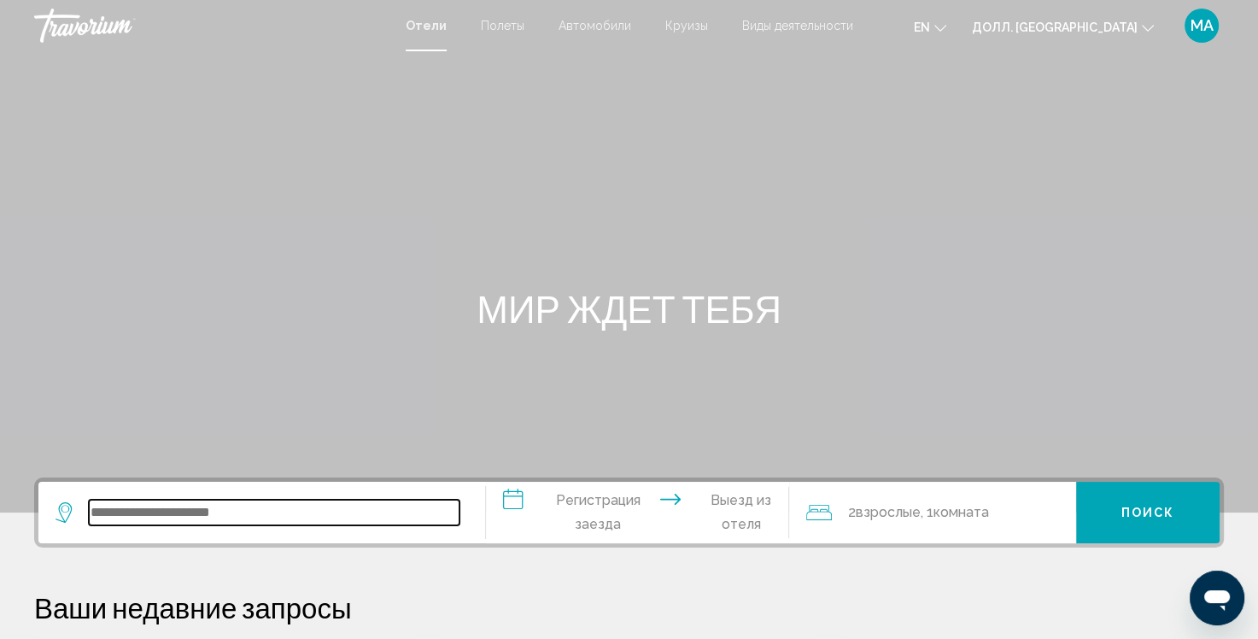
click at [317, 512] on input "Виджет поиска" at bounding box center [274, 513] width 371 height 26
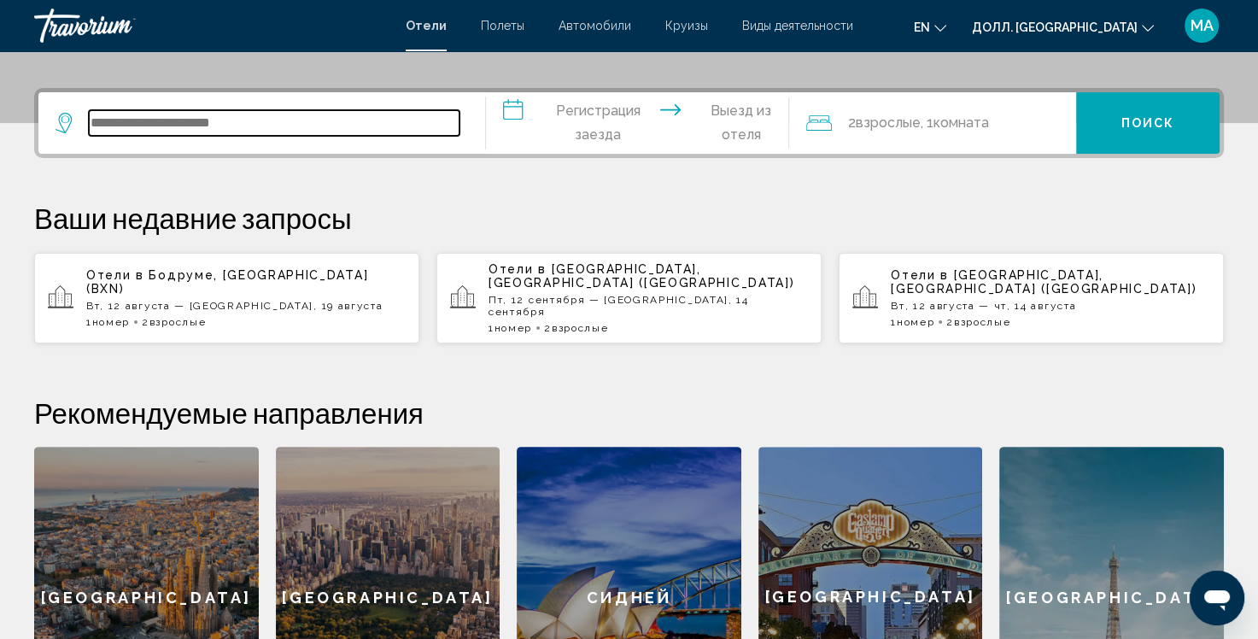
scroll to position [421, 0]
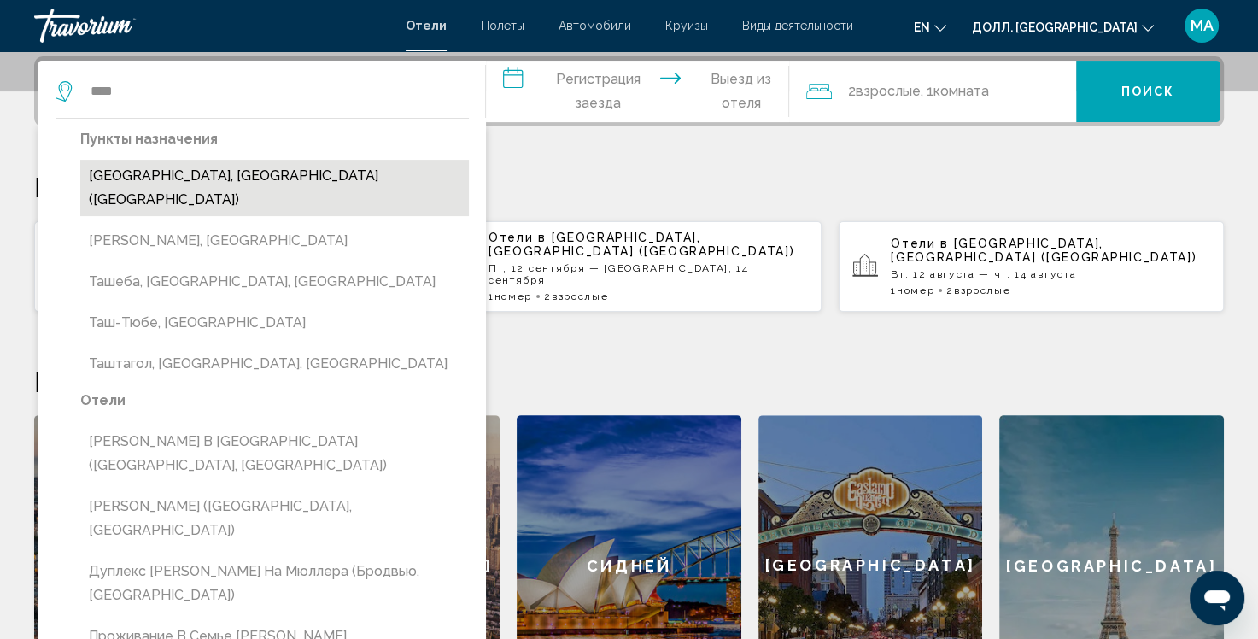
click at [180, 171] on ya-tr-span "[GEOGRAPHIC_DATA], [GEOGRAPHIC_DATA] ([GEOGRAPHIC_DATA])" at bounding box center [234, 187] width 290 height 40
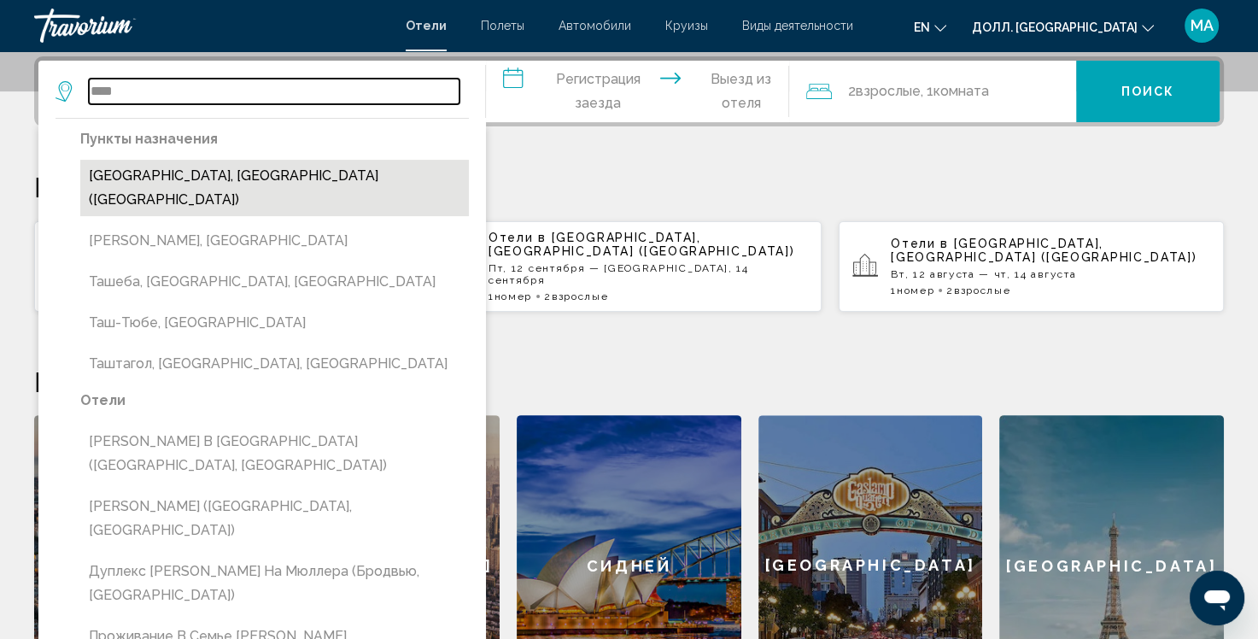
type input "**********"
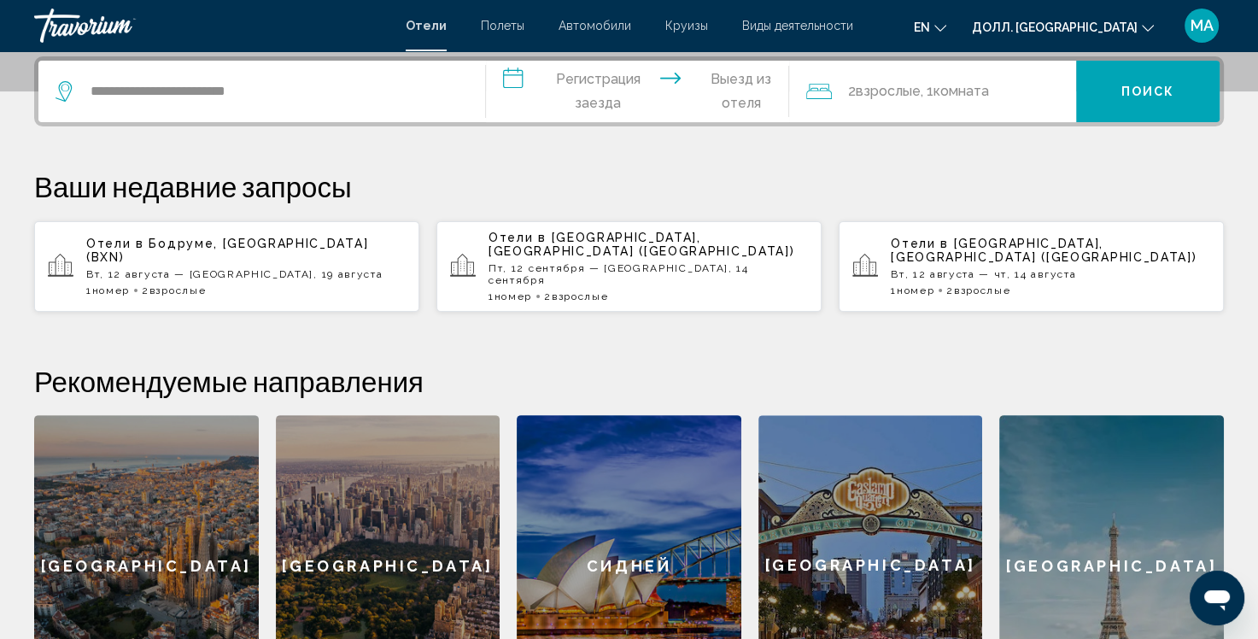
click at [572, 96] on input "**********" at bounding box center [641, 94] width 311 height 67
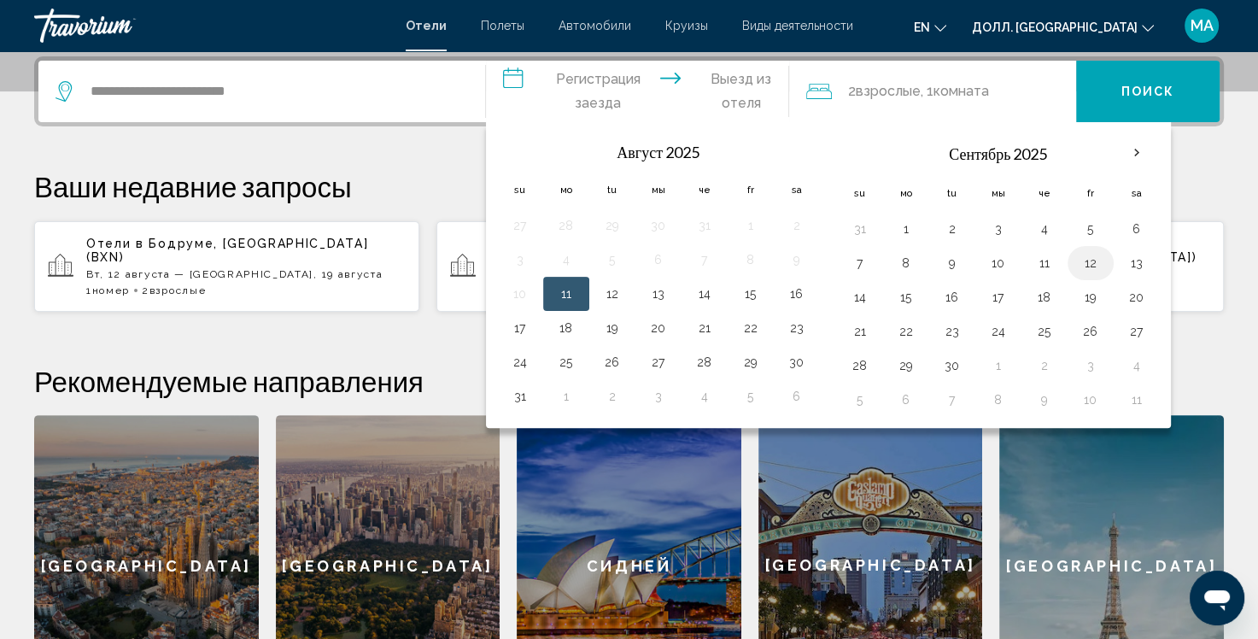
click at [1081, 260] on button "12" at bounding box center [1090, 263] width 27 height 24
click at [859, 297] on button "14" at bounding box center [860, 297] width 27 height 24
type input "**********"
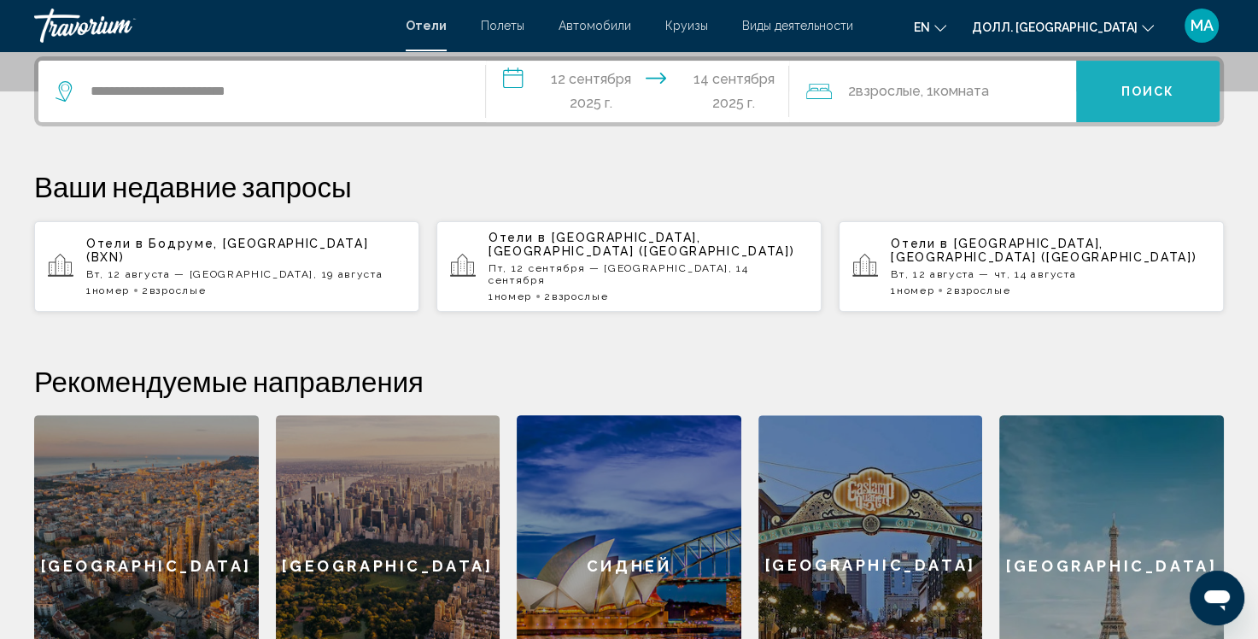
click at [1163, 73] on button "Поиск" at bounding box center [1148, 92] width 144 height 62
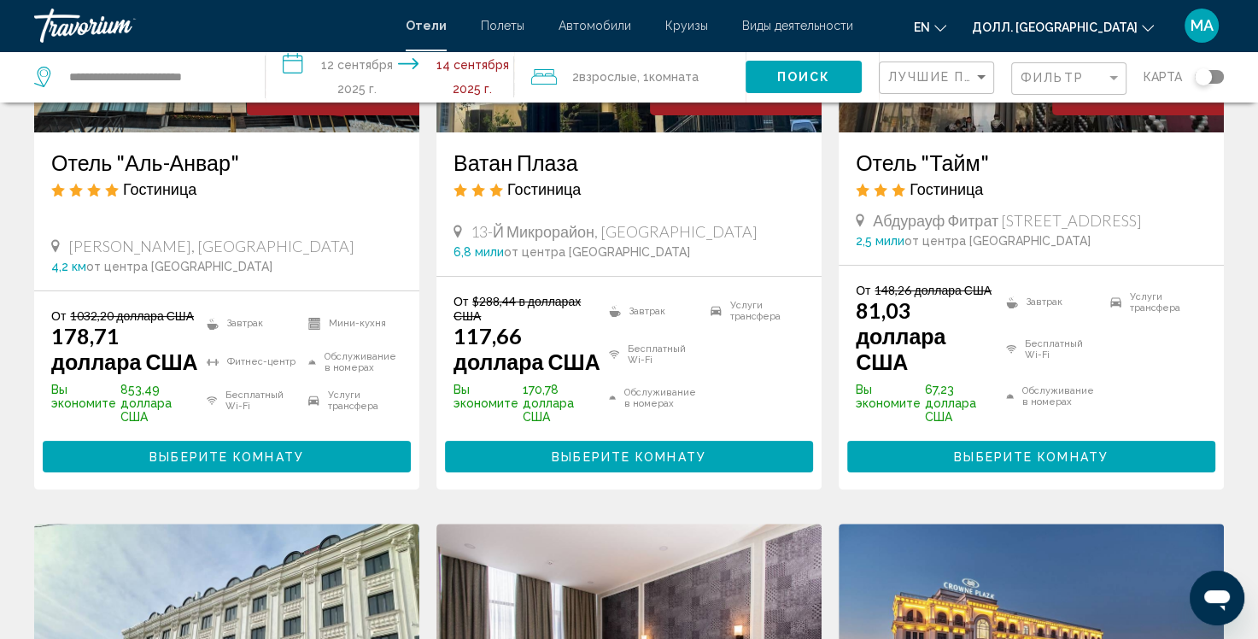
scroll to position [320, 0]
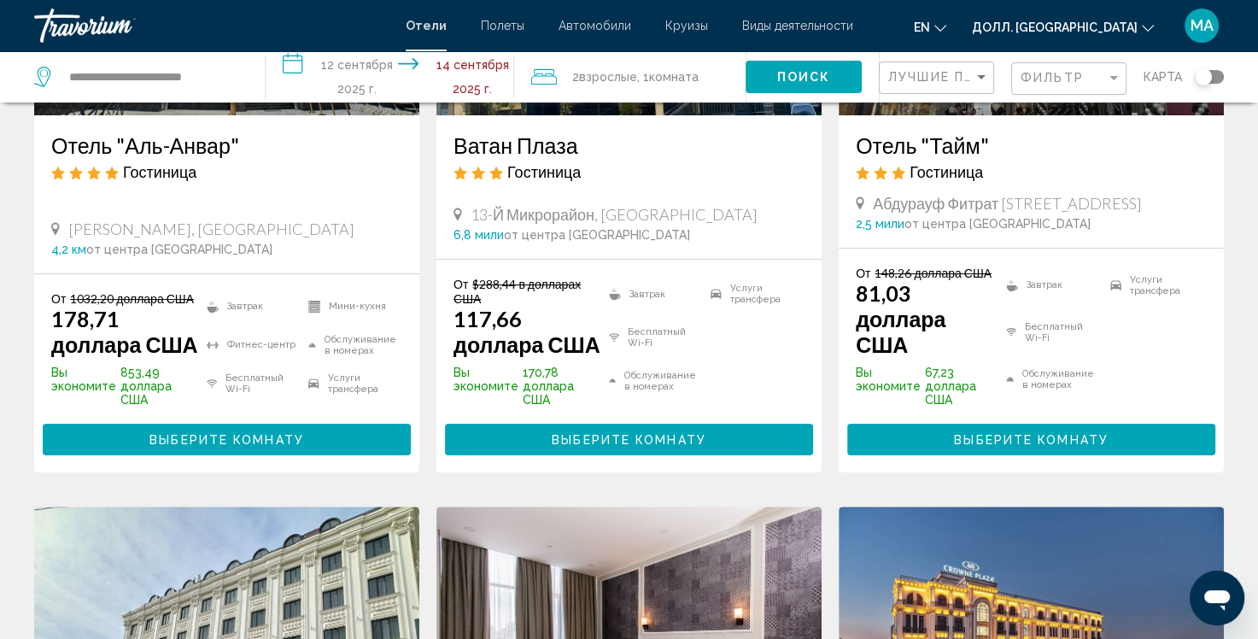
click at [488, 510] on span at bounding box center [499, 515] width 22 height 10
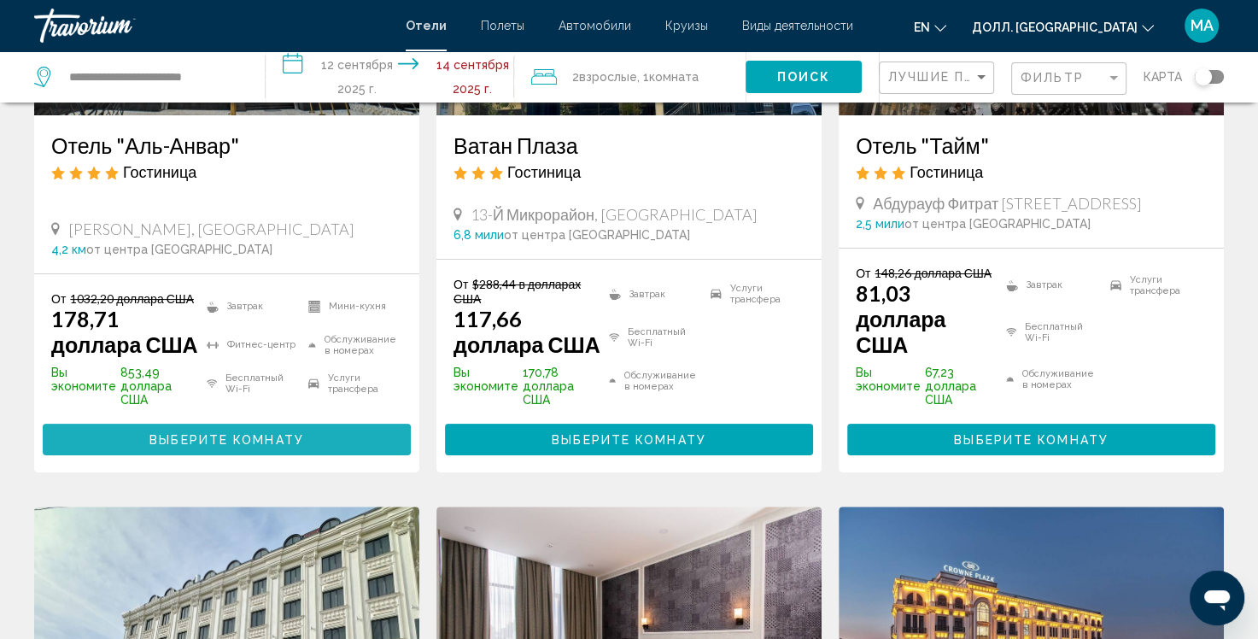
click at [237, 445] on ya-tr-span "Выберите Комнату" at bounding box center [226, 440] width 155 height 14
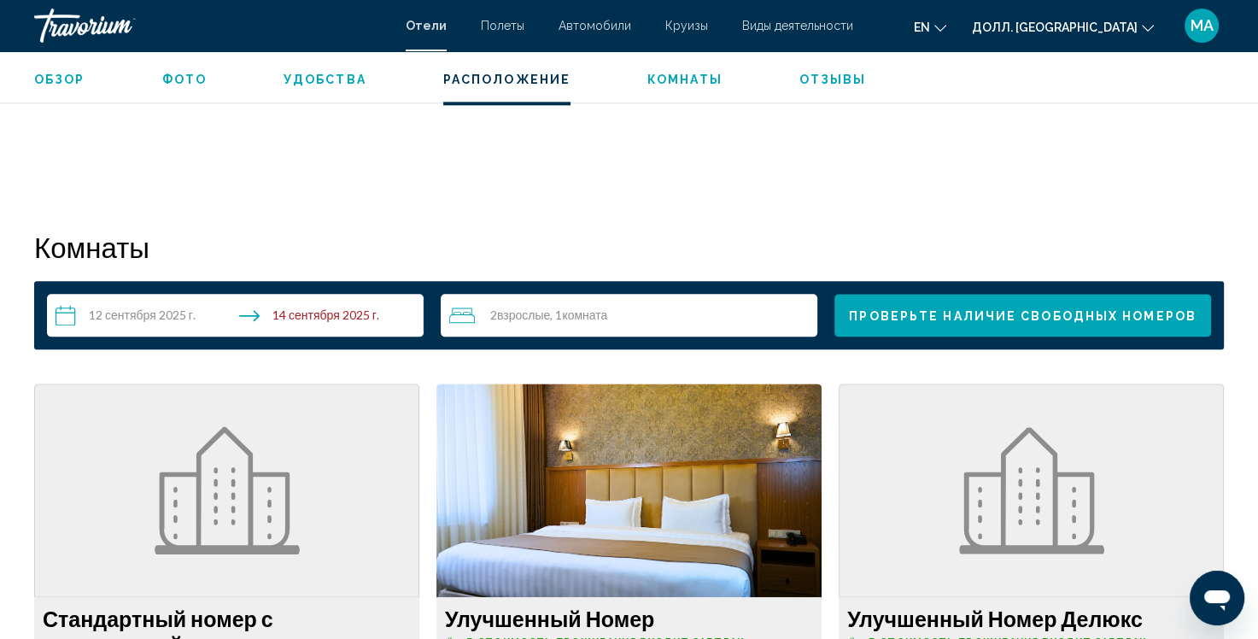
scroll to position [1989, 0]
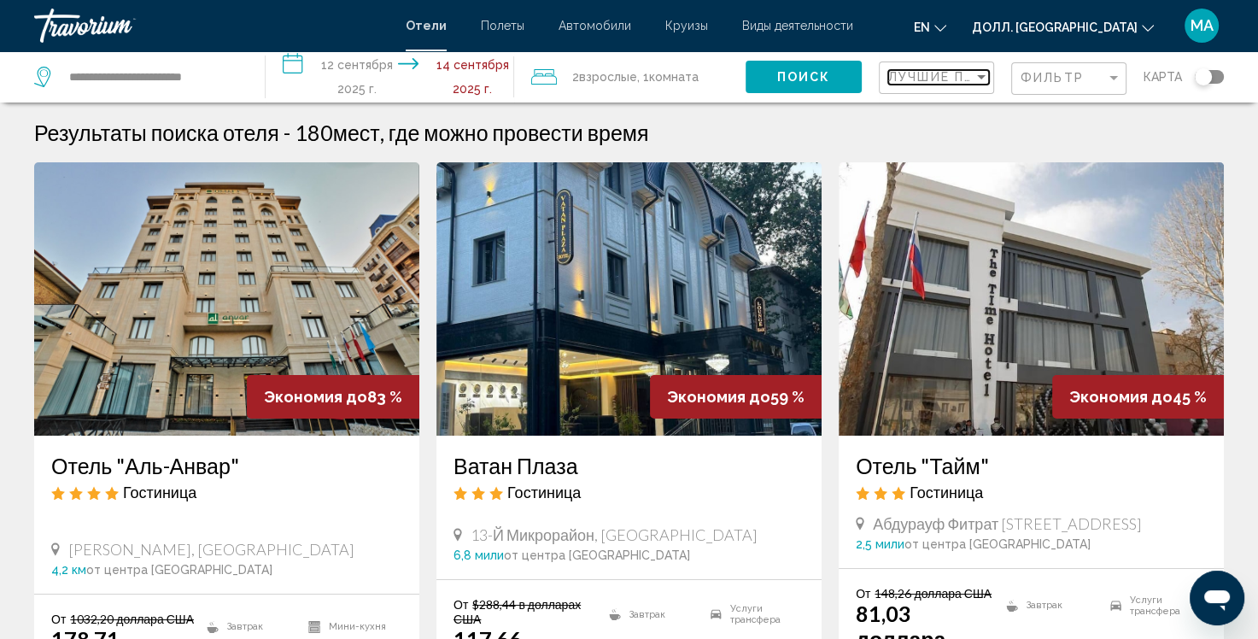
click at [925, 82] on ya-tr-span "Лучшие Предложения" at bounding box center [978, 77] width 180 height 14
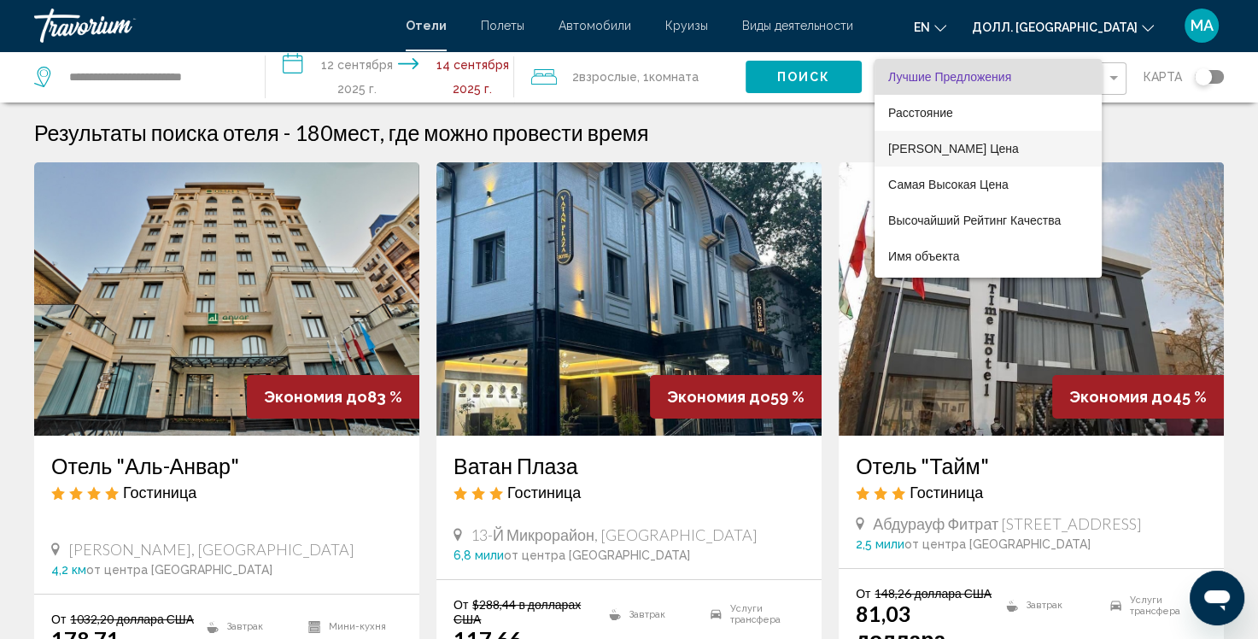
click at [910, 152] on ya-tr-span "[PERSON_NAME] Цена" at bounding box center [953, 149] width 131 height 14
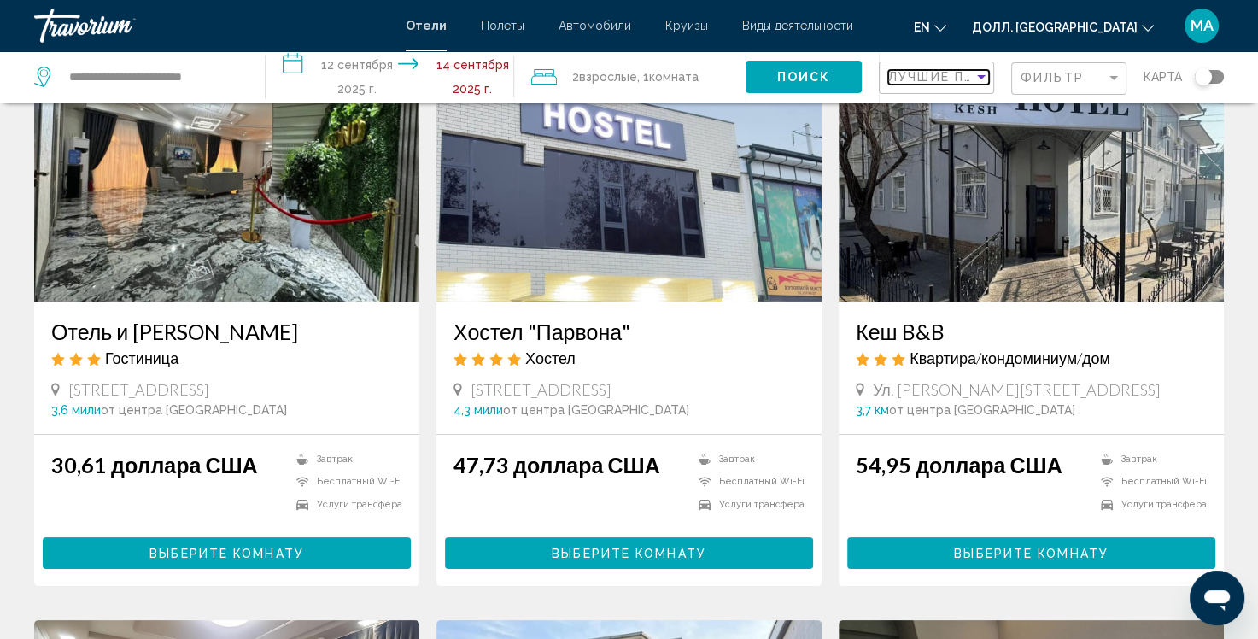
scroll to position [179, 0]
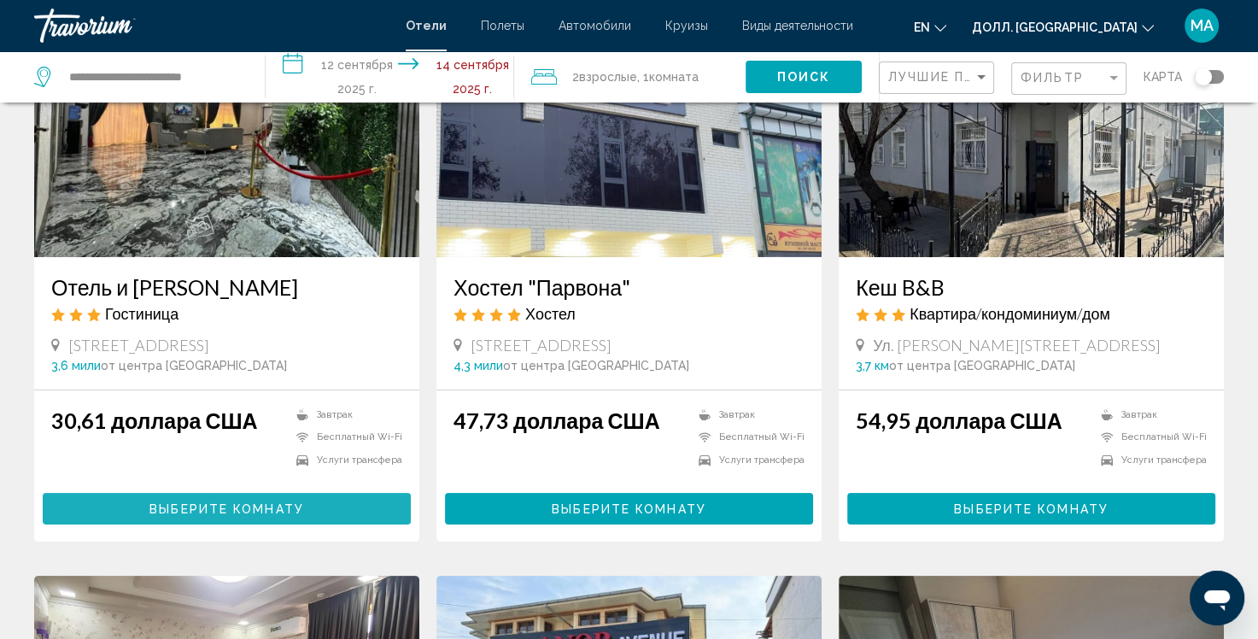
click at [239, 516] on button "Выберите Комнату" at bounding box center [227, 509] width 368 height 32
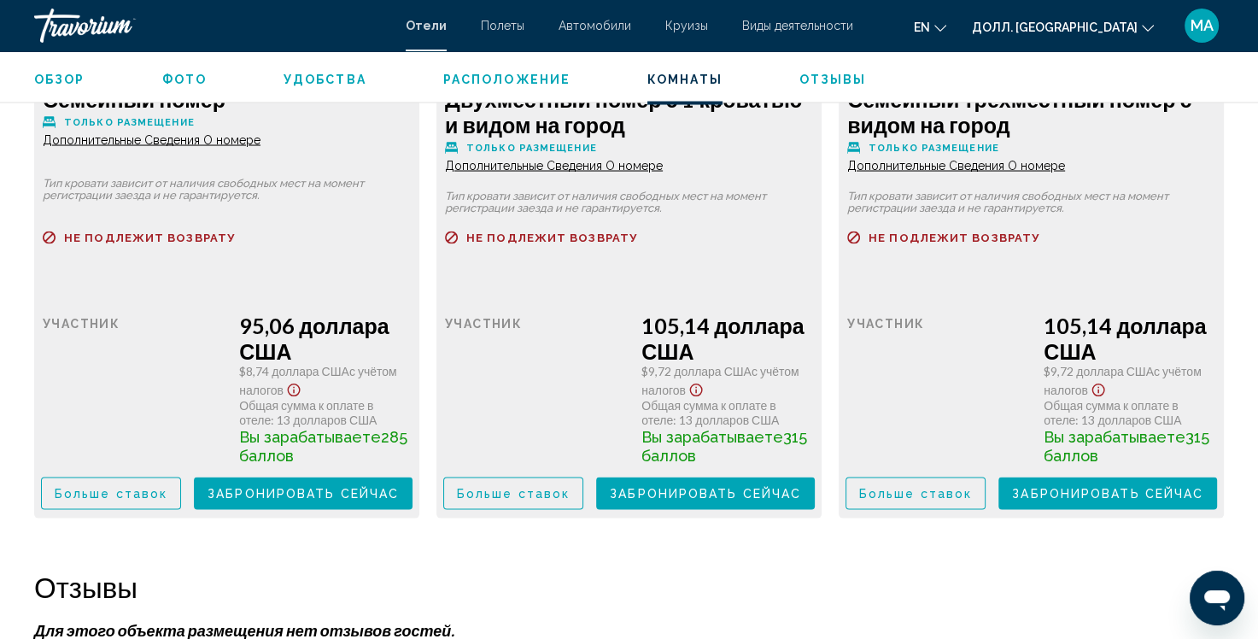
scroll to position [3269, 0]
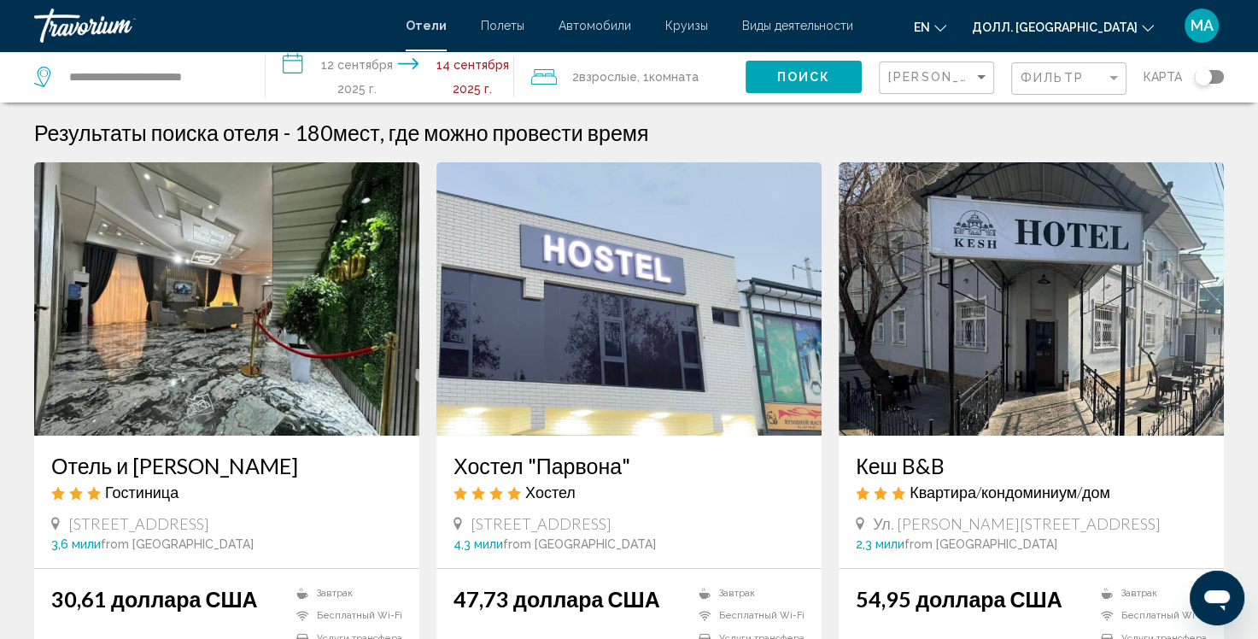
click at [929, 87] on div "[PERSON_NAME] Цена" at bounding box center [938, 78] width 101 height 32
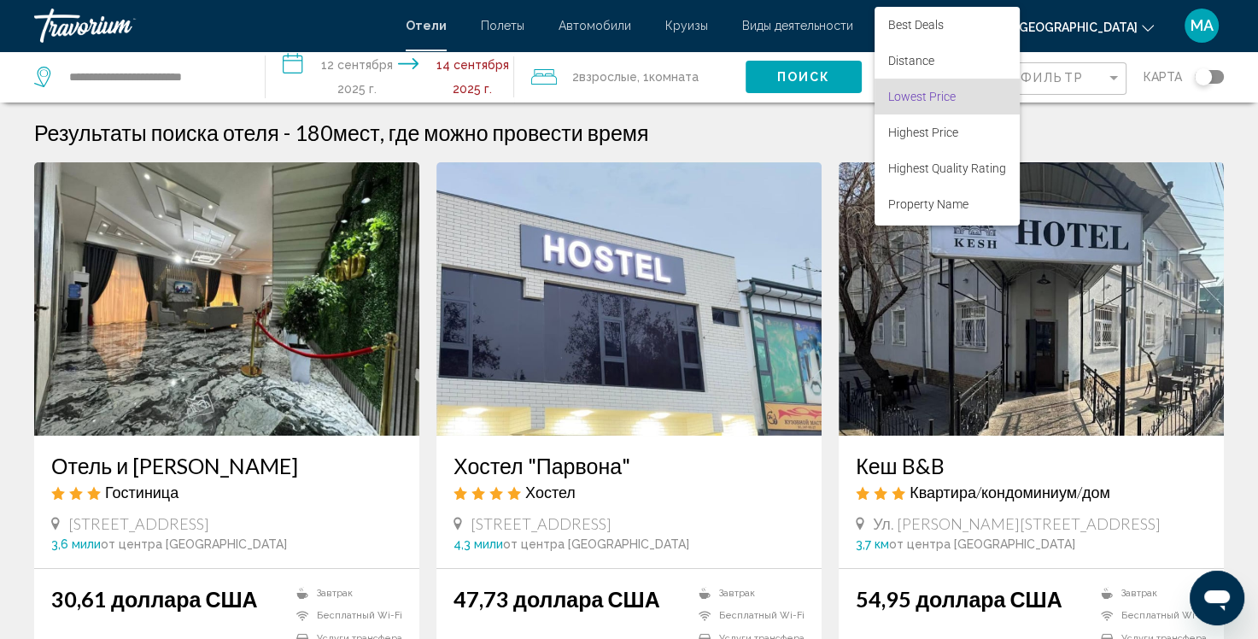
scroll to position [19, 0]
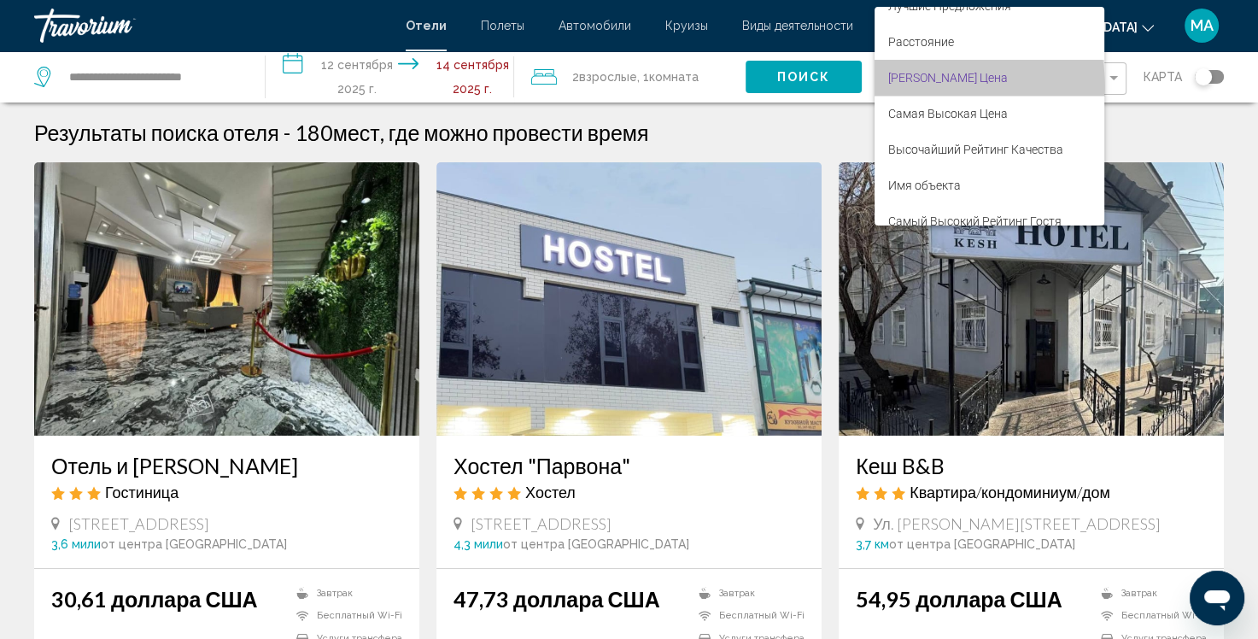
click at [929, 87] on span "[PERSON_NAME] Цена" at bounding box center [989, 78] width 202 height 36
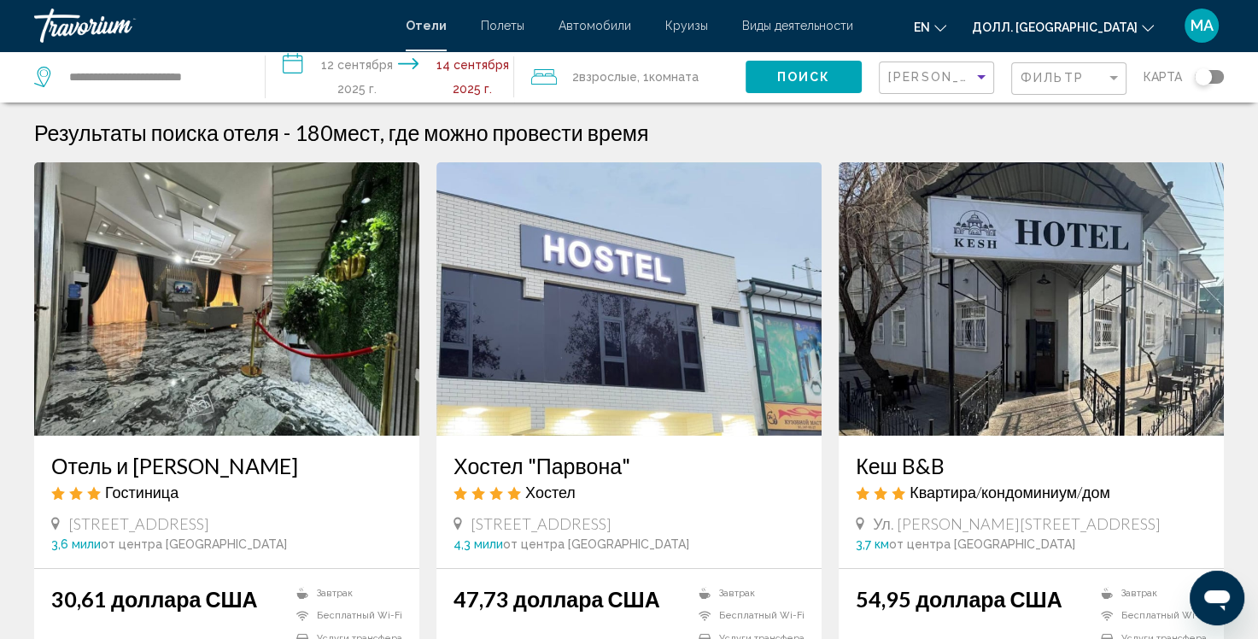
click at [1066, 85] on div "Фильтр" at bounding box center [1071, 79] width 101 height 32
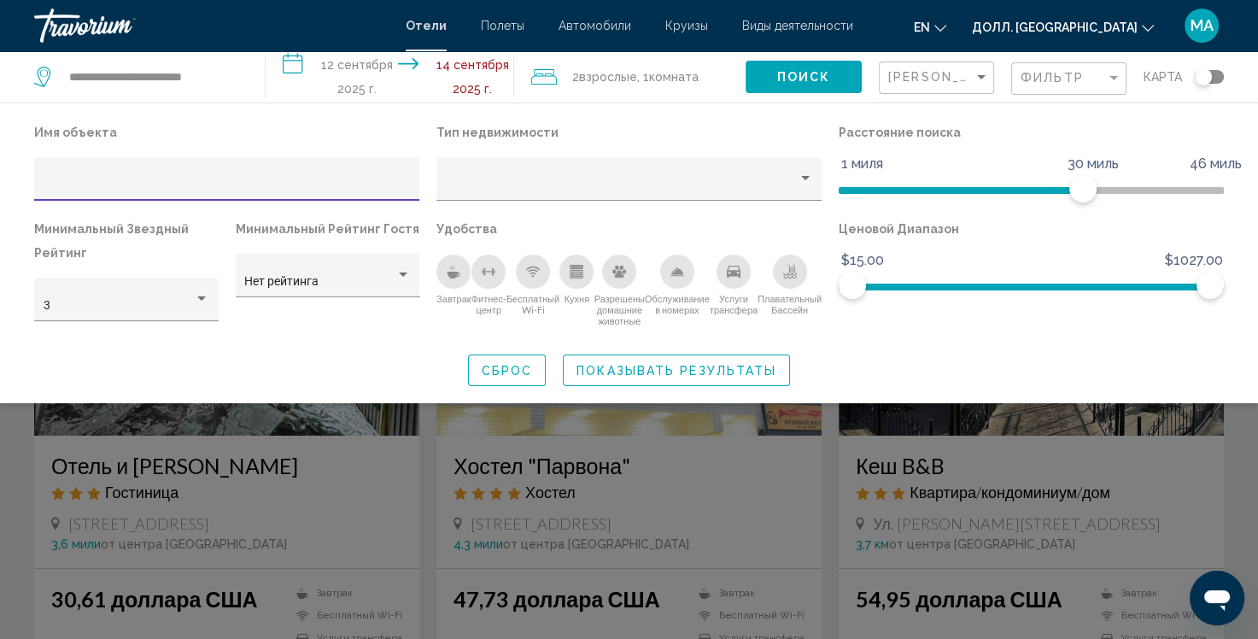
click at [460, 272] on icon "Завтрак" at bounding box center [454, 272] width 14 height 14
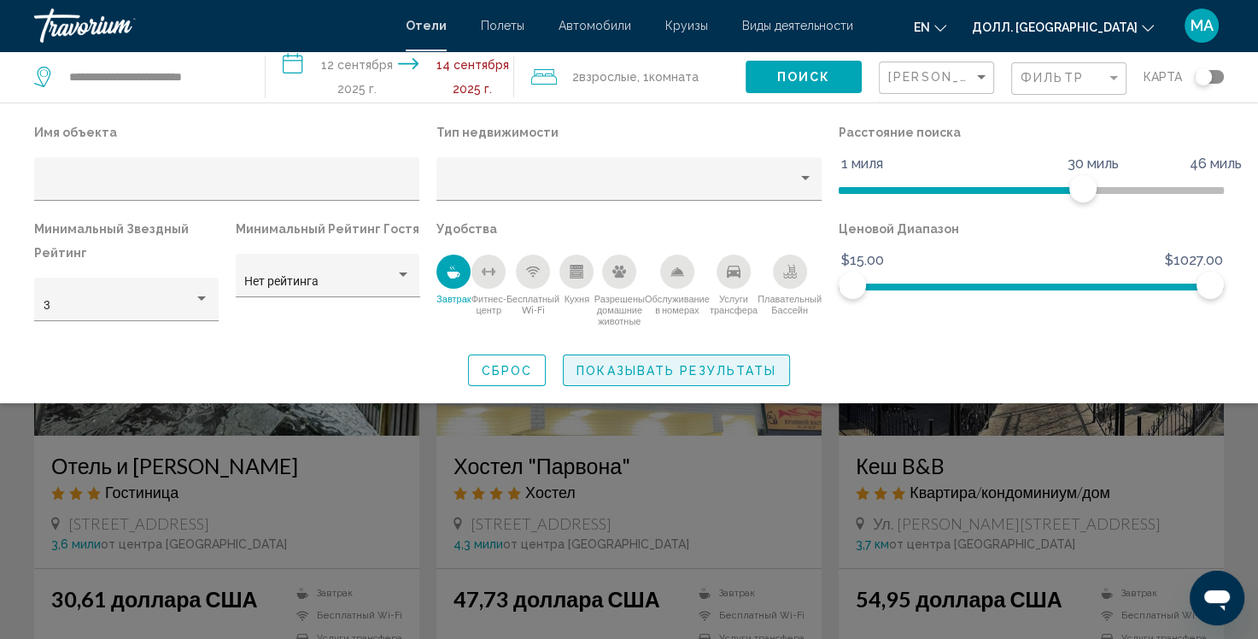
click at [608, 375] on ya-tr-span "Показывать результаты" at bounding box center [677, 371] width 200 height 14
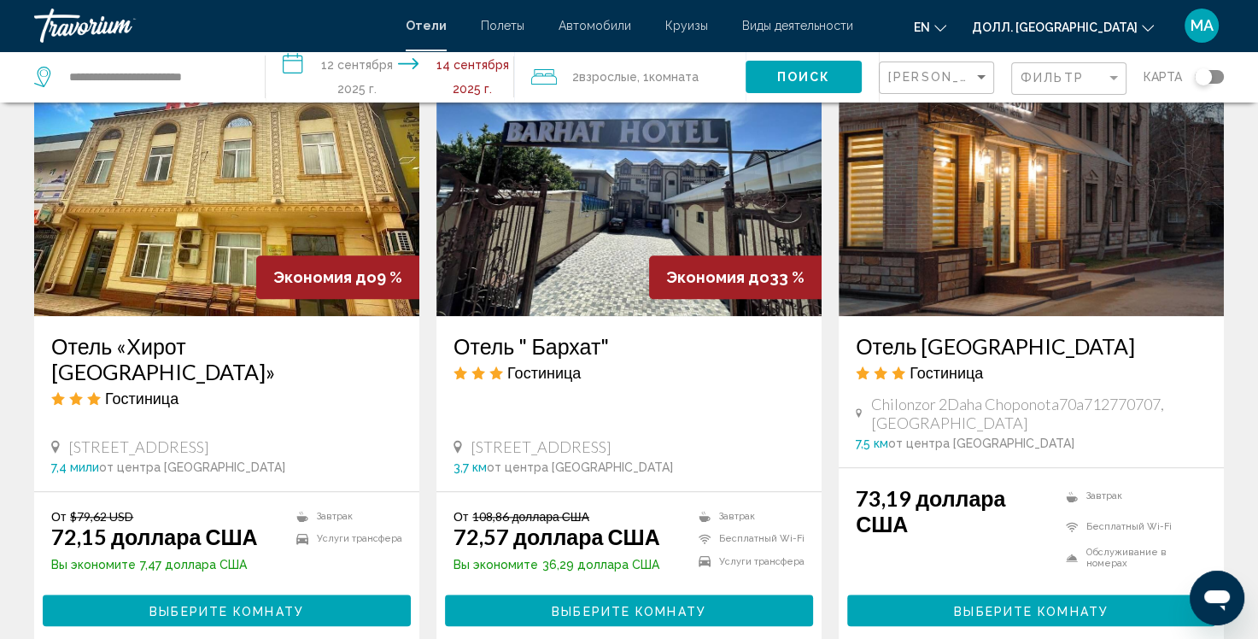
scroll to position [1327, 0]
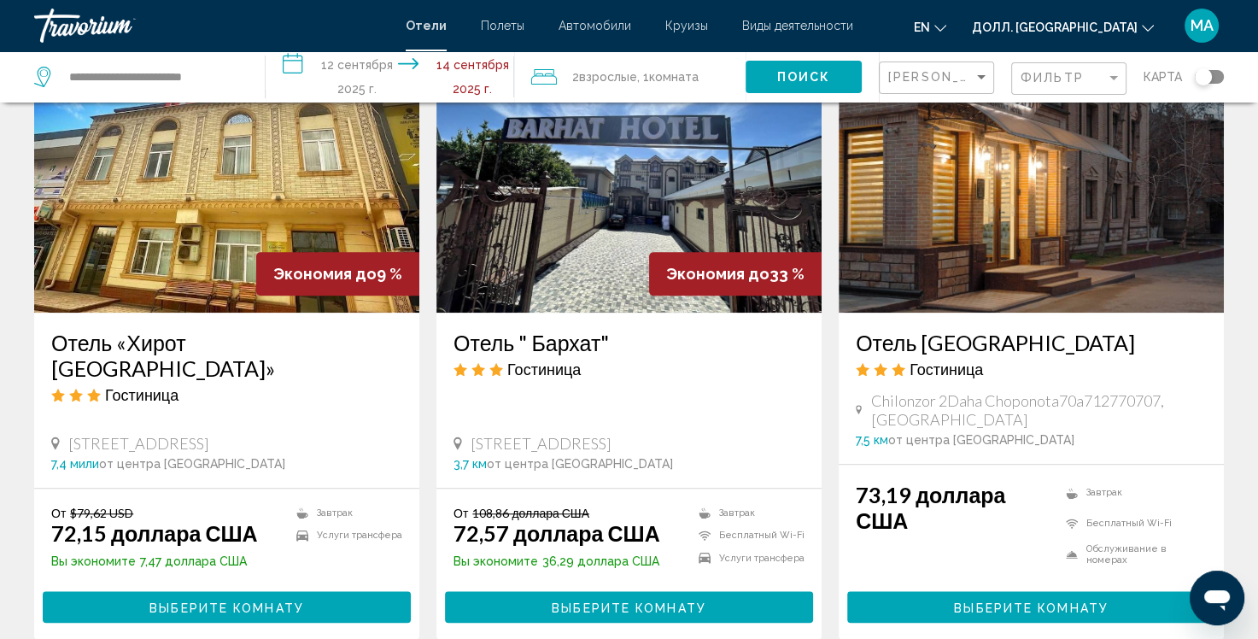
click at [667, 566] on div "От 108,86 доллара США 72,57 доллара США Вы экономите 36,29 доллара США Завтрак …" at bounding box center [629, 564] width 351 height 117
click at [636, 601] on span "Выберите Комнату" at bounding box center [629, 608] width 155 height 14
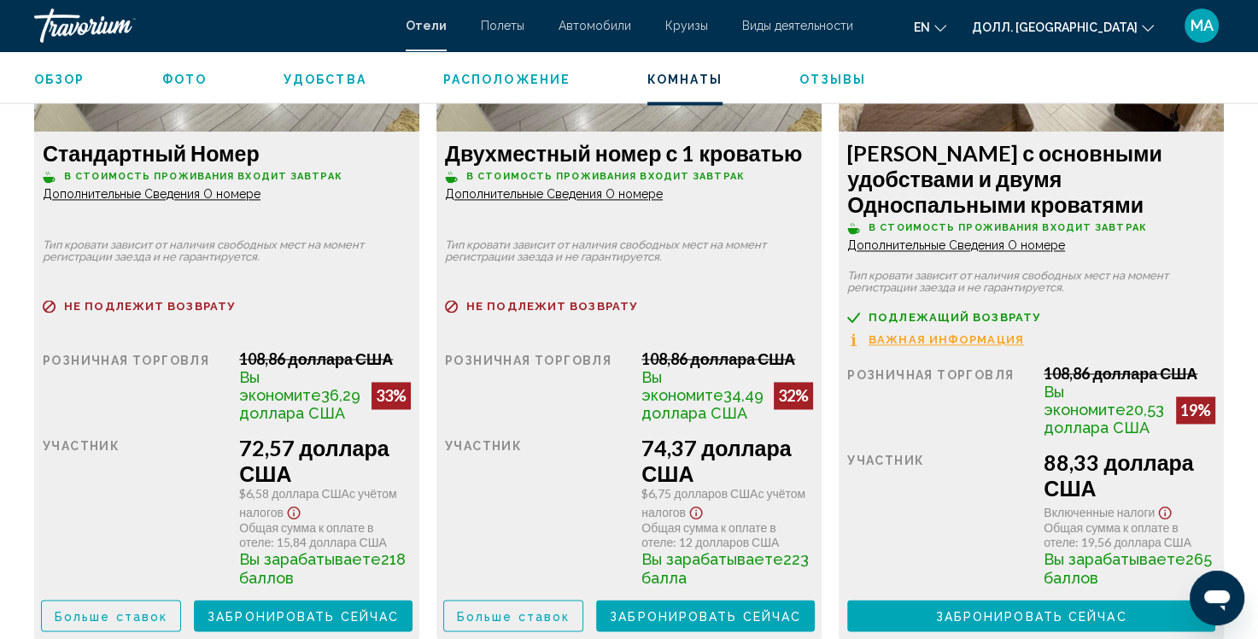
scroll to position [2515, 0]
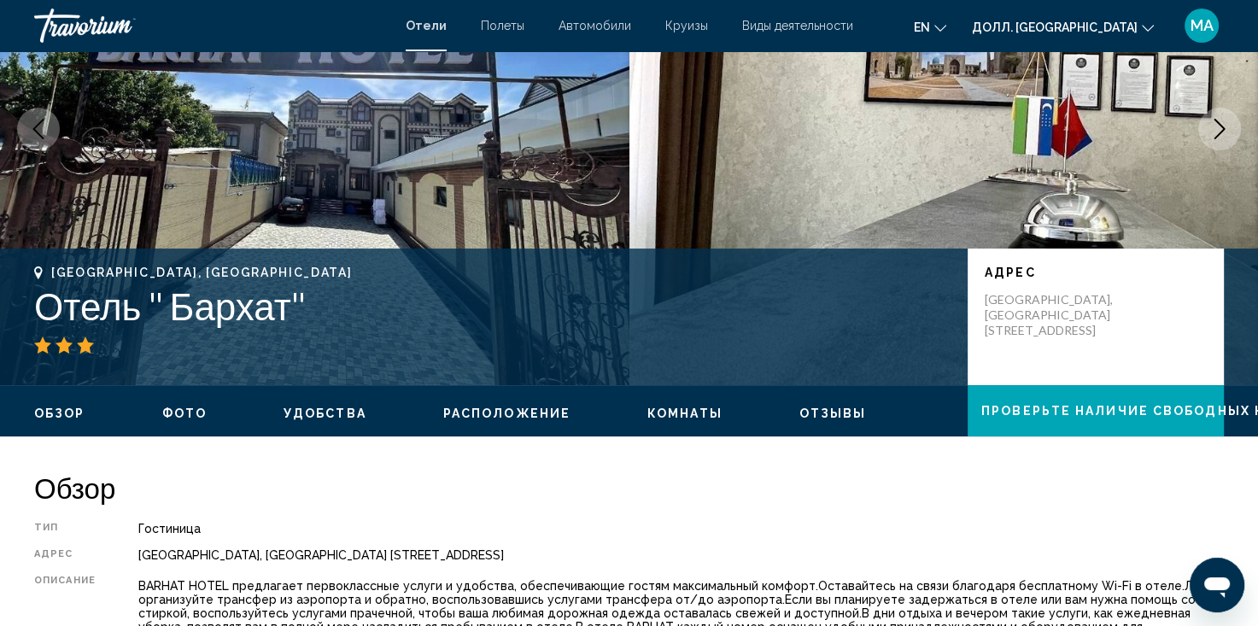
scroll to position [145, 0]
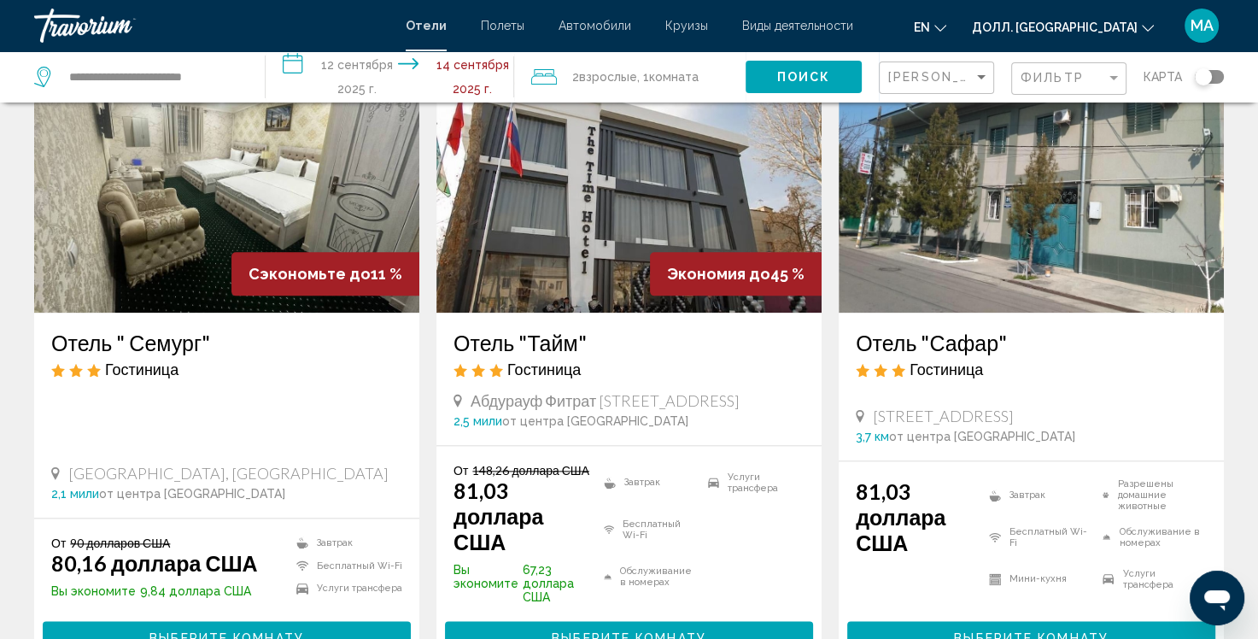
scroll to position [2011, 0]
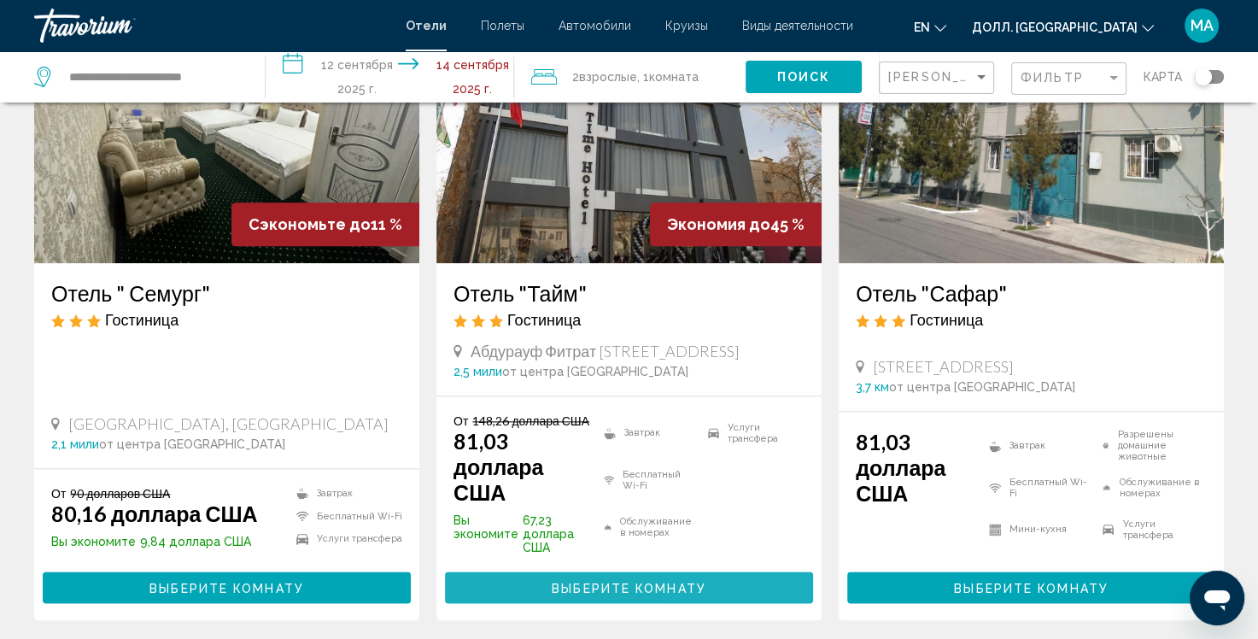
click at [724, 571] on button "Выберите Комнату" at bounding box center [629, 587] width 368 height 32
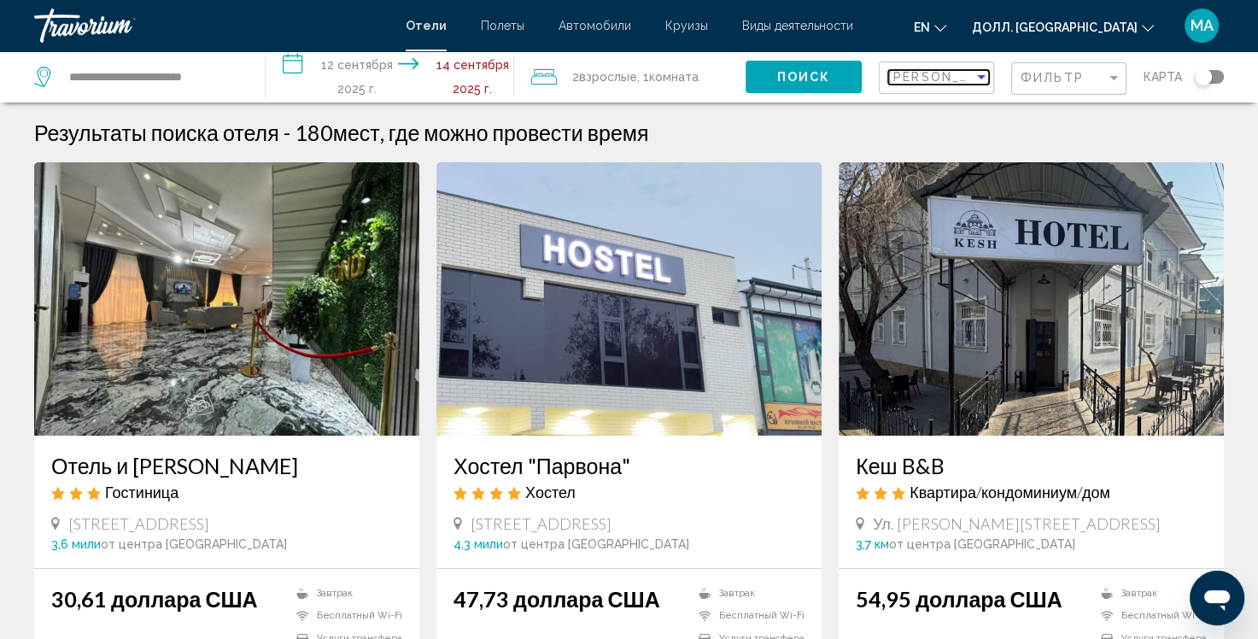
click at [966, 75] on ya-tr-span "[PERSON_NAME] Цена" at bounding box center [968, 77] width 161 height 14
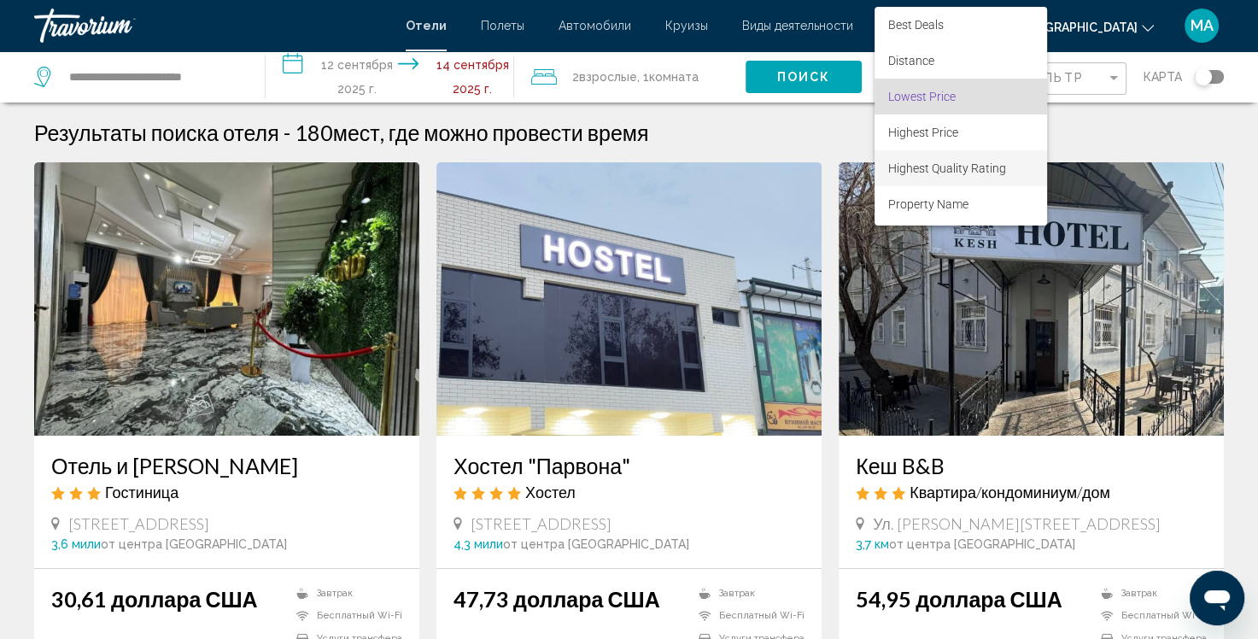
scroll to position [20, 0]
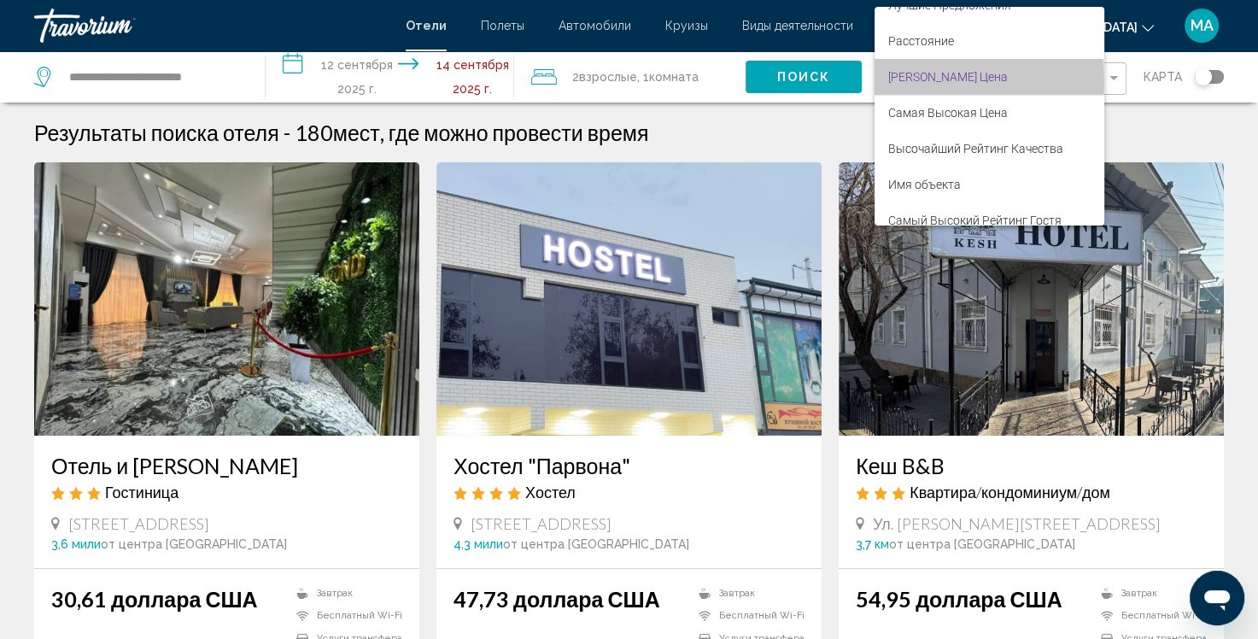
click at [952, 82] on ya-tr-span "[PERSON_NAME] Цена" at bounding box center [948, 77] width 120 height 14
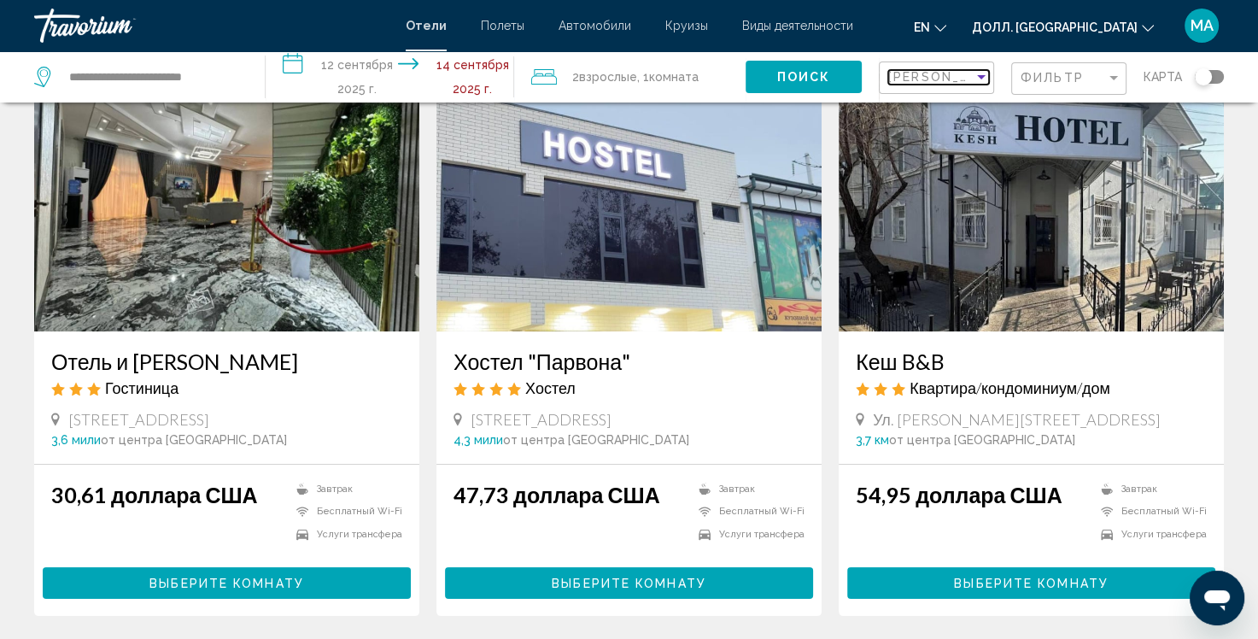
scroll to position [229, 0]
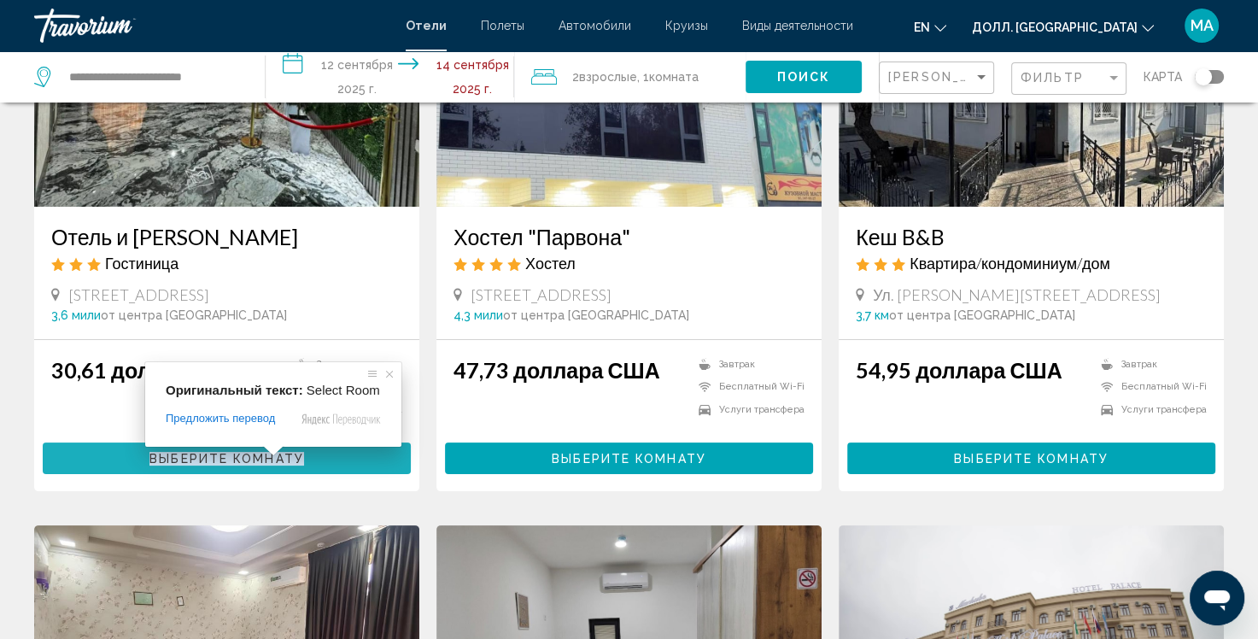
click at [262, 462] on ya-tr-span "Выберите Комнату" at bounding box center [226, 459] width 155 height 14
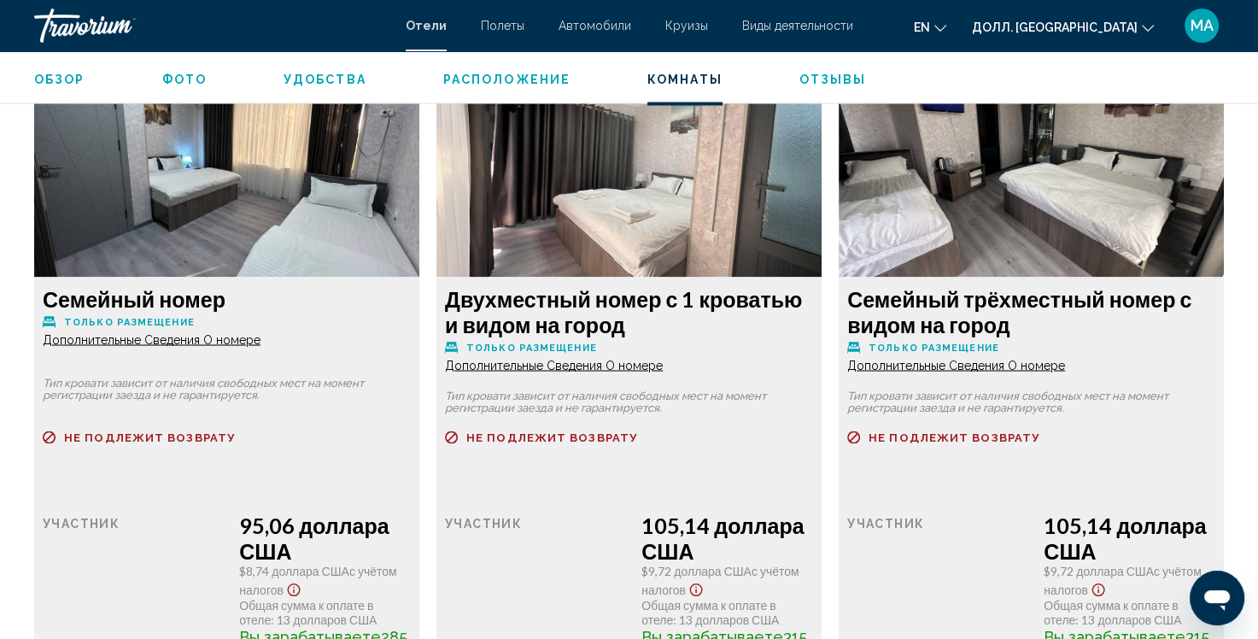
scroll to position [3028, 0]
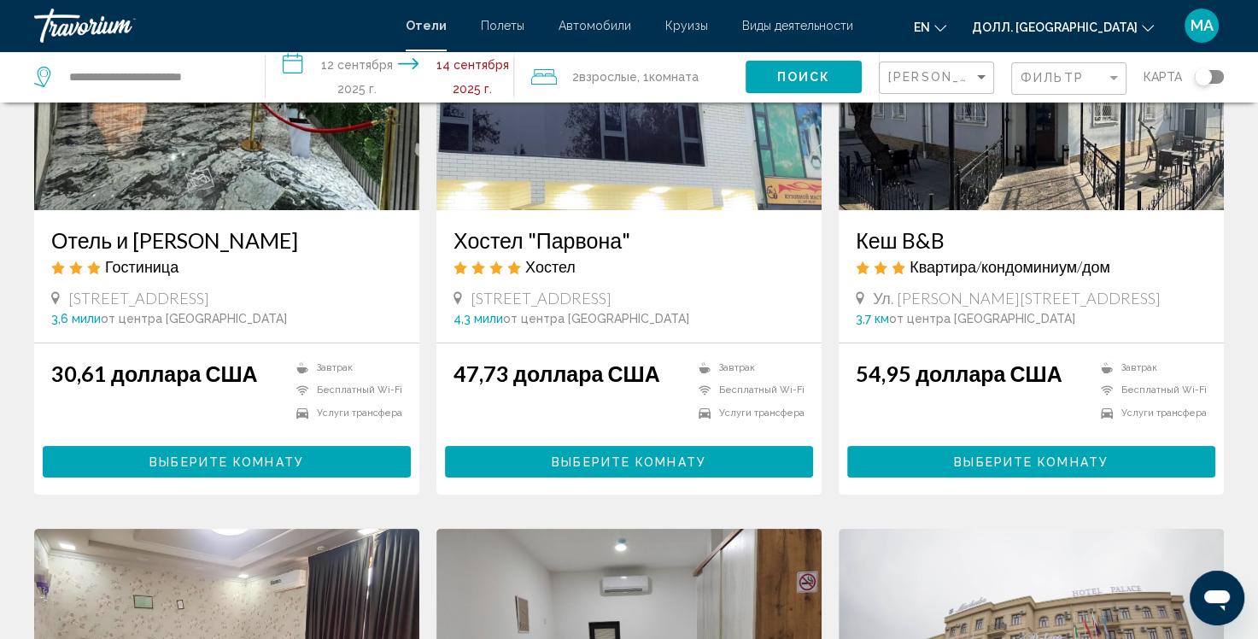
scroll to position [270, 0]
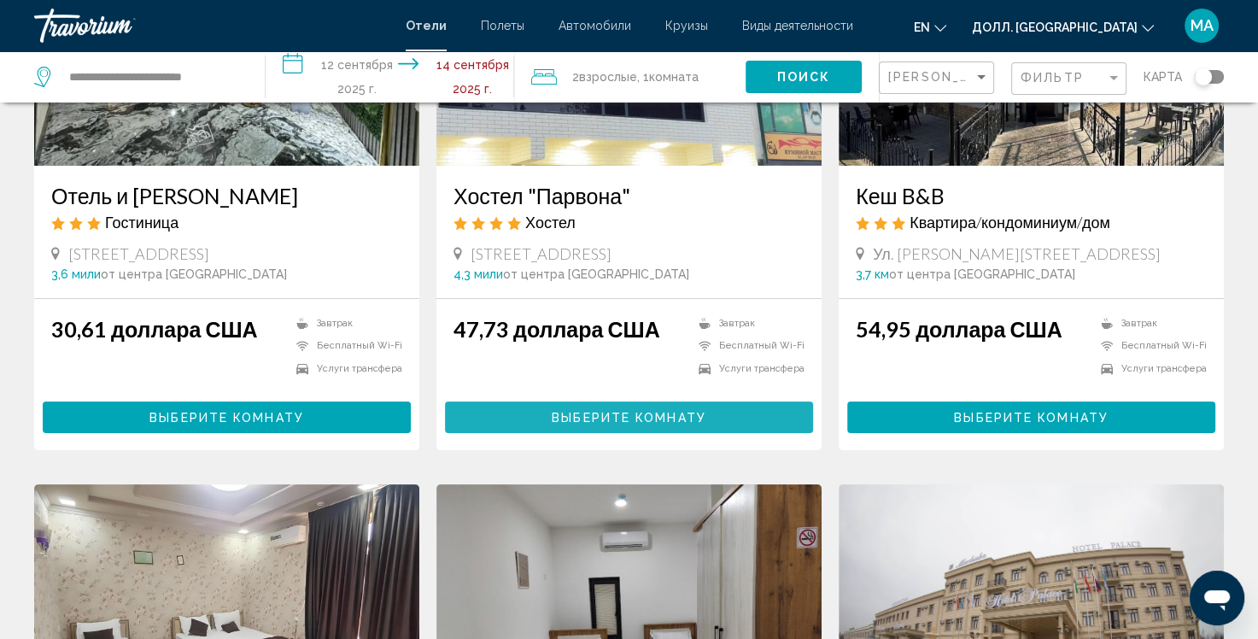
click at [658, 407] on button "Выберите Комнату" at bounding box center [629, 417] width 368 height 32
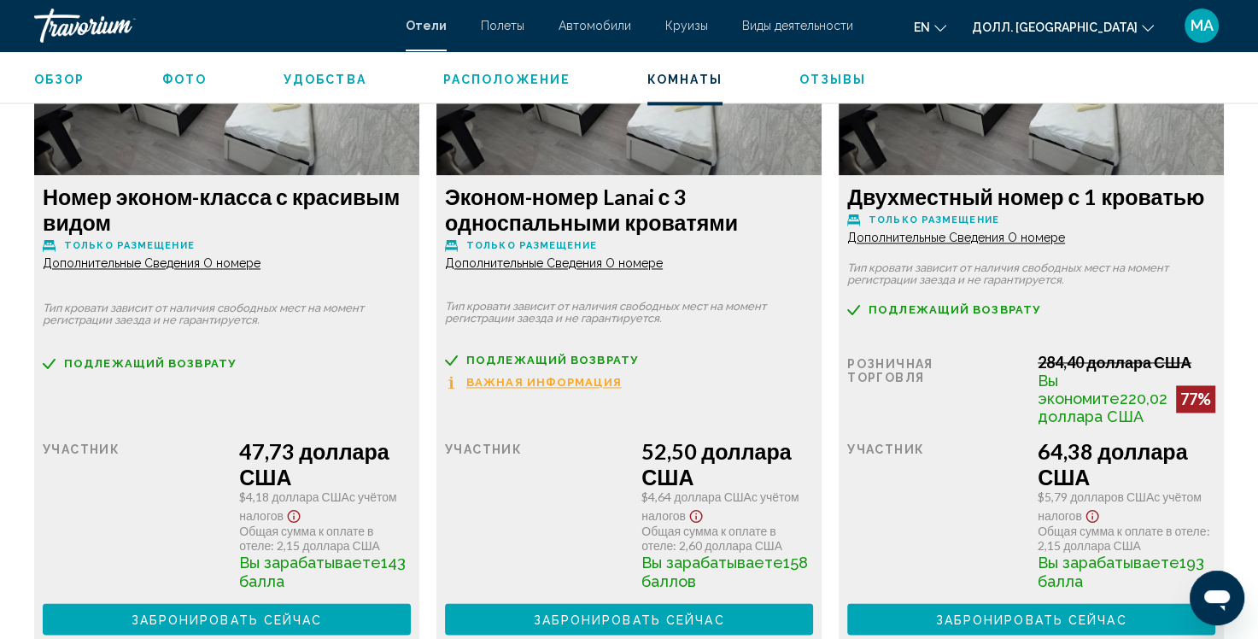
scroll to position [2440, 0]
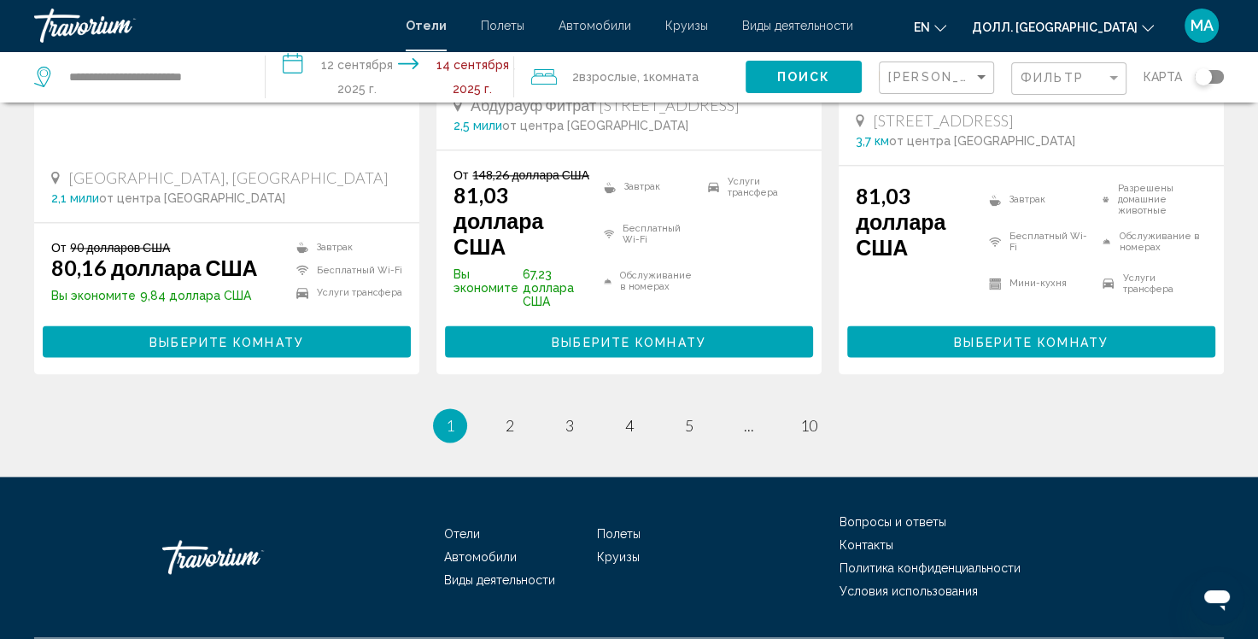
scroll to position [2282, 0]
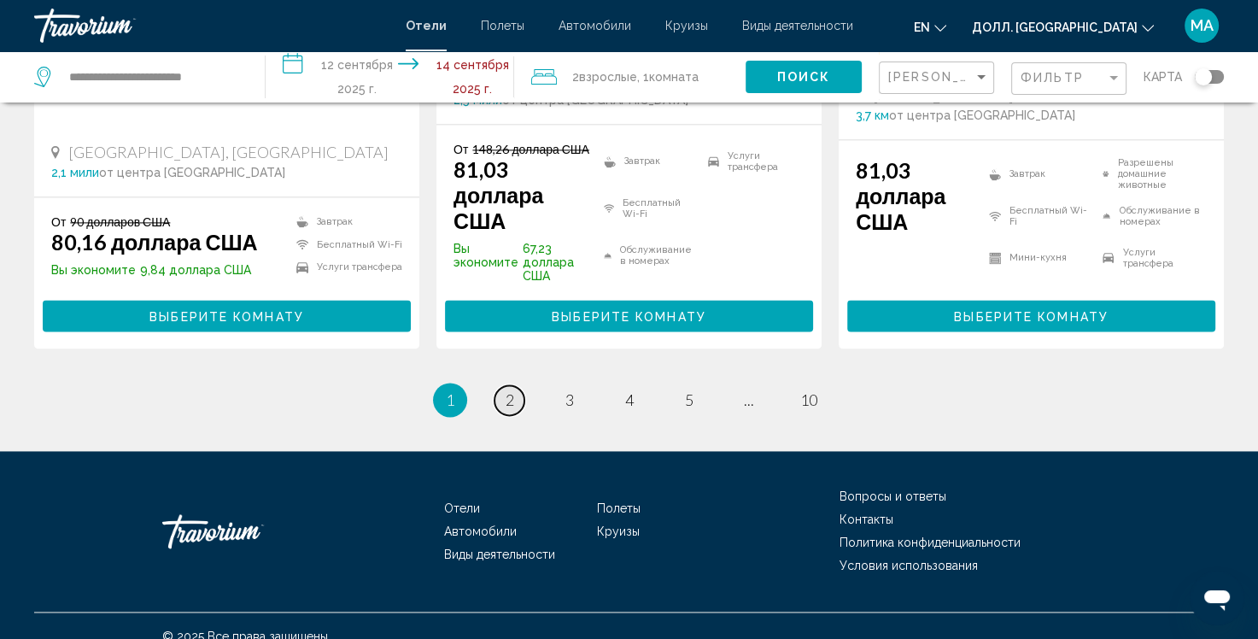
click at [513, 389] on link "страница 2" at bounding box center [510, 400] width 30 height 30
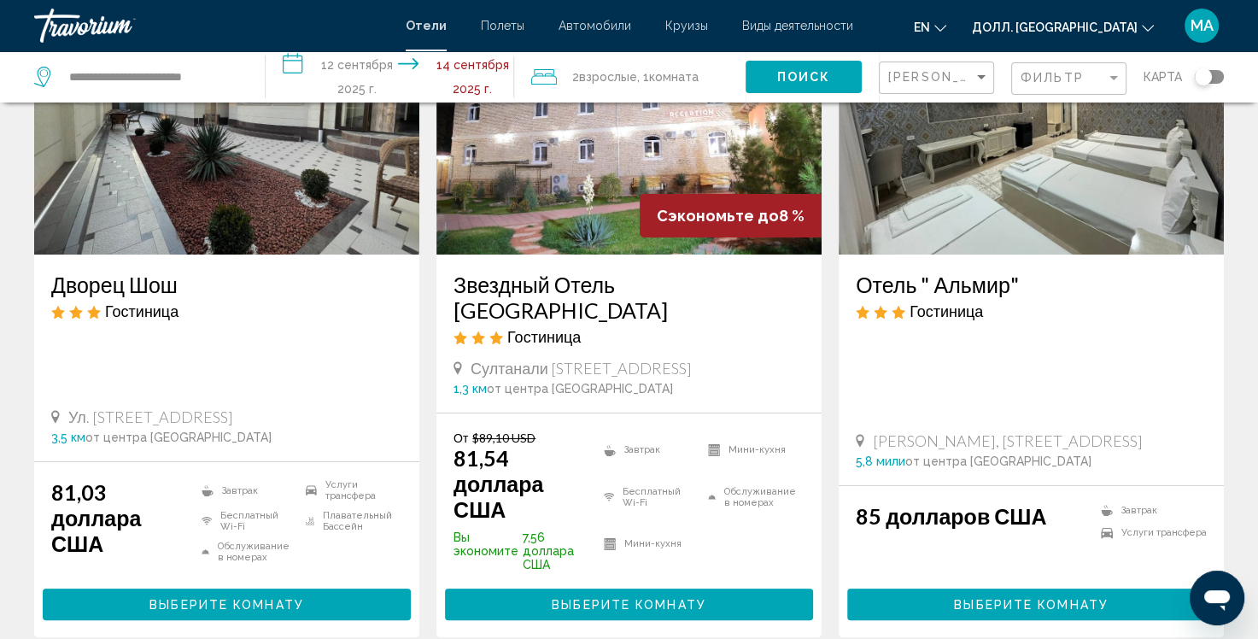
scroll to position [274, 0]
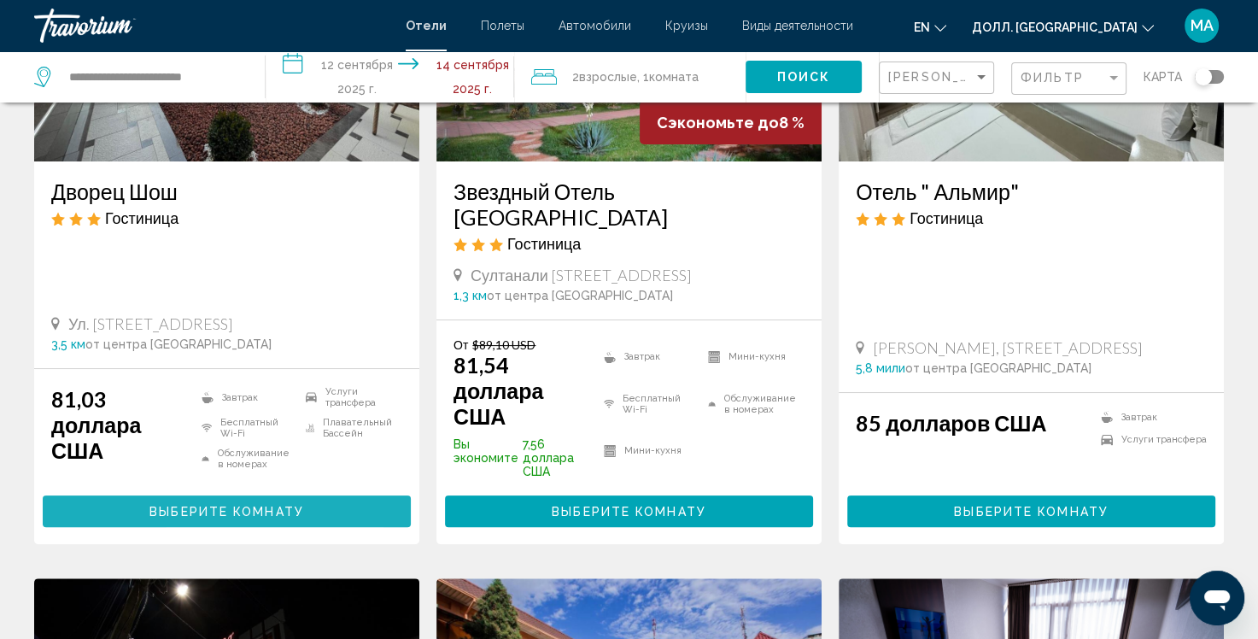
click at [180, 505] on ya-tr-span "Выберите Комнату" at bounding box center [226, 512] width 155 height 14
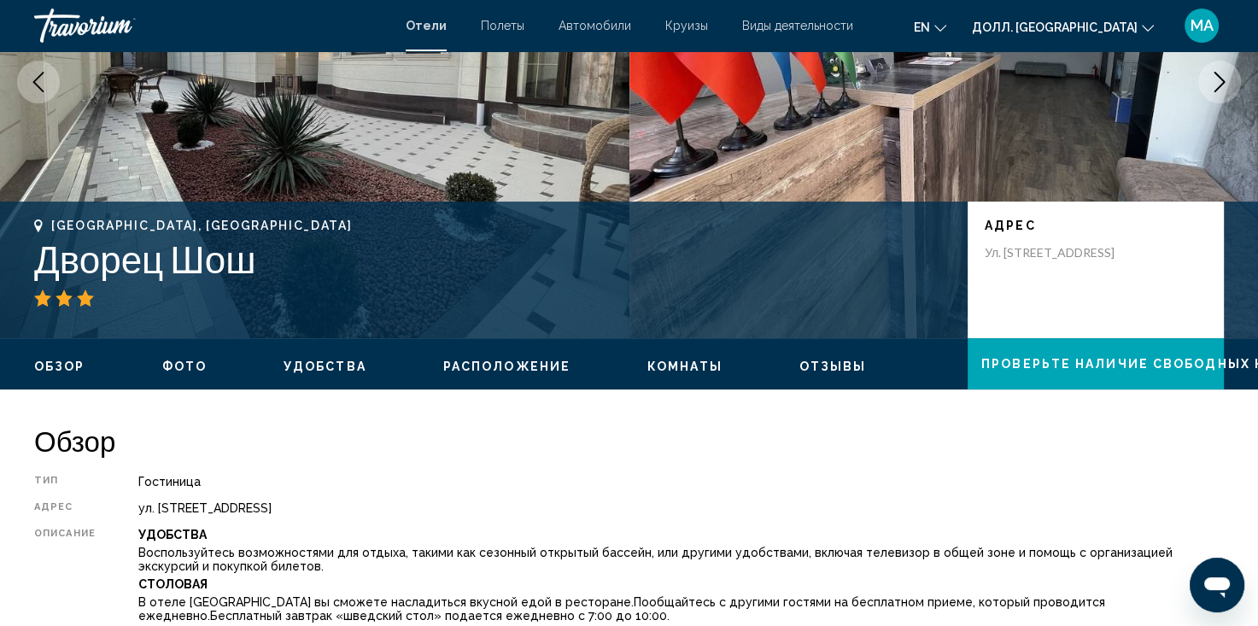
scroll to position [100, 0]
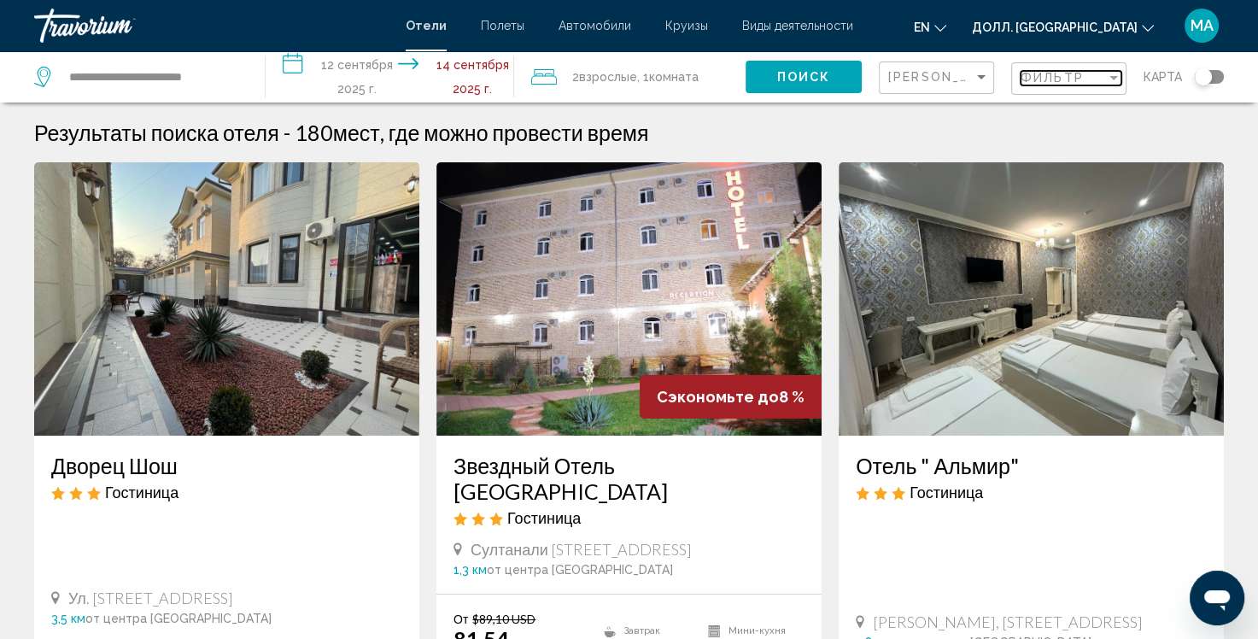
click at [1085, 79] on div "Фильтр" at bounding box center [1063, 78] width 85 height 14
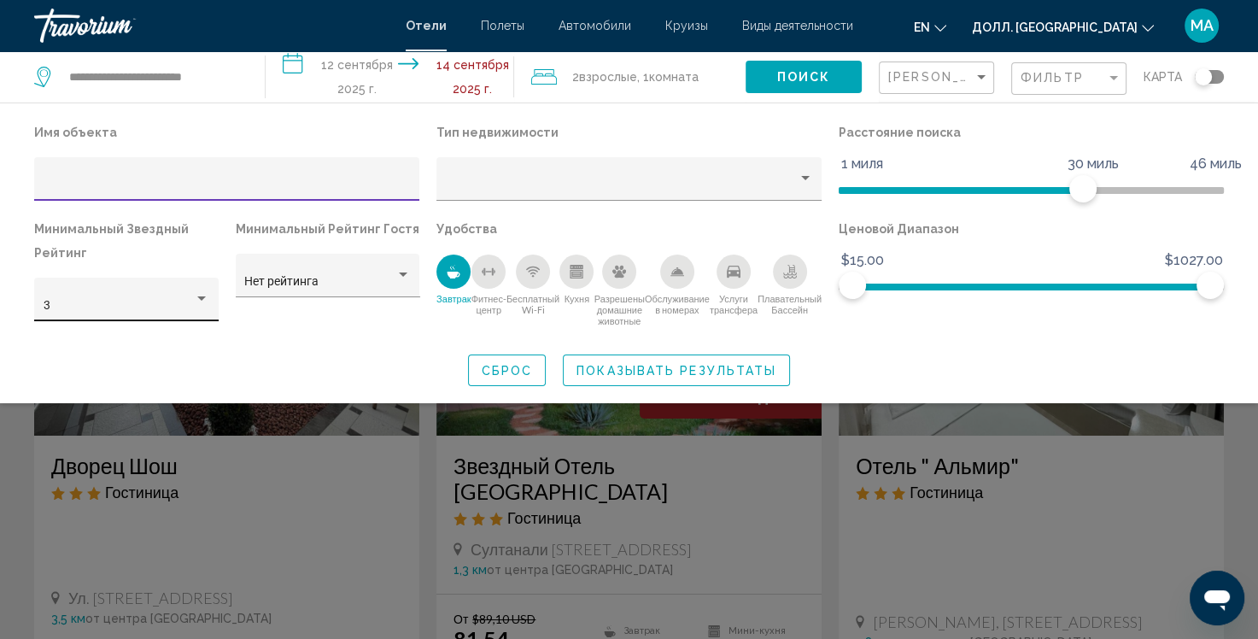
click at [149, 297] on div "3" at bounding box center [127, 304] width 167 height 35
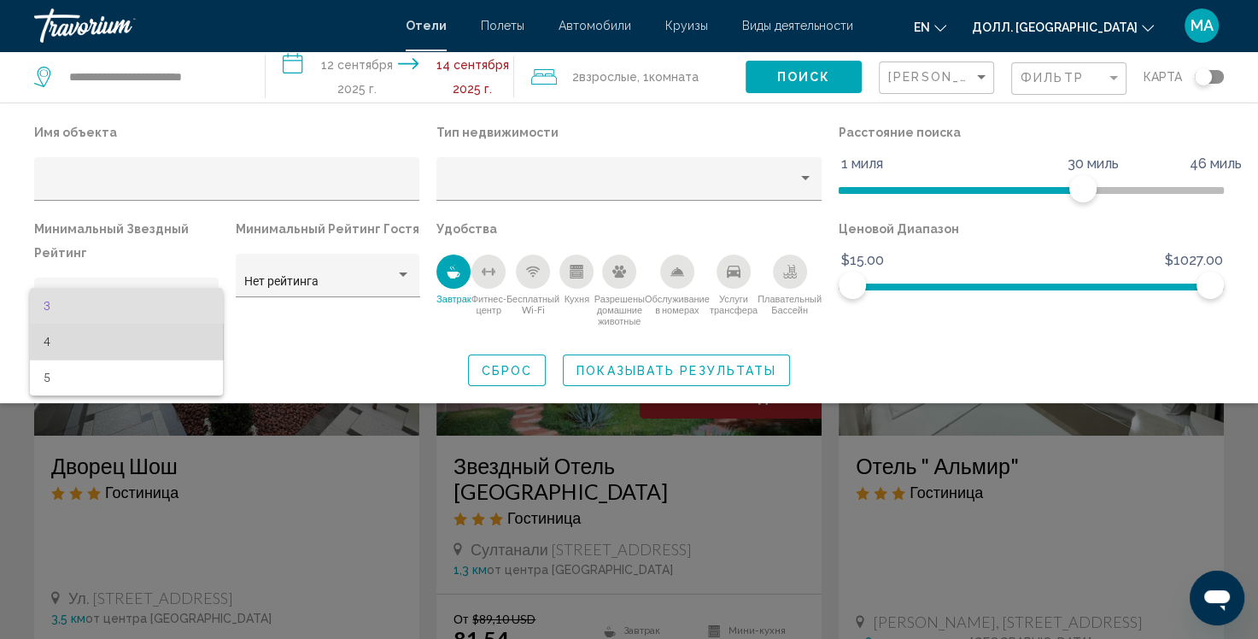
click at [144, 353] on span "4" at bounding box center [127, 342] width 166 height 36
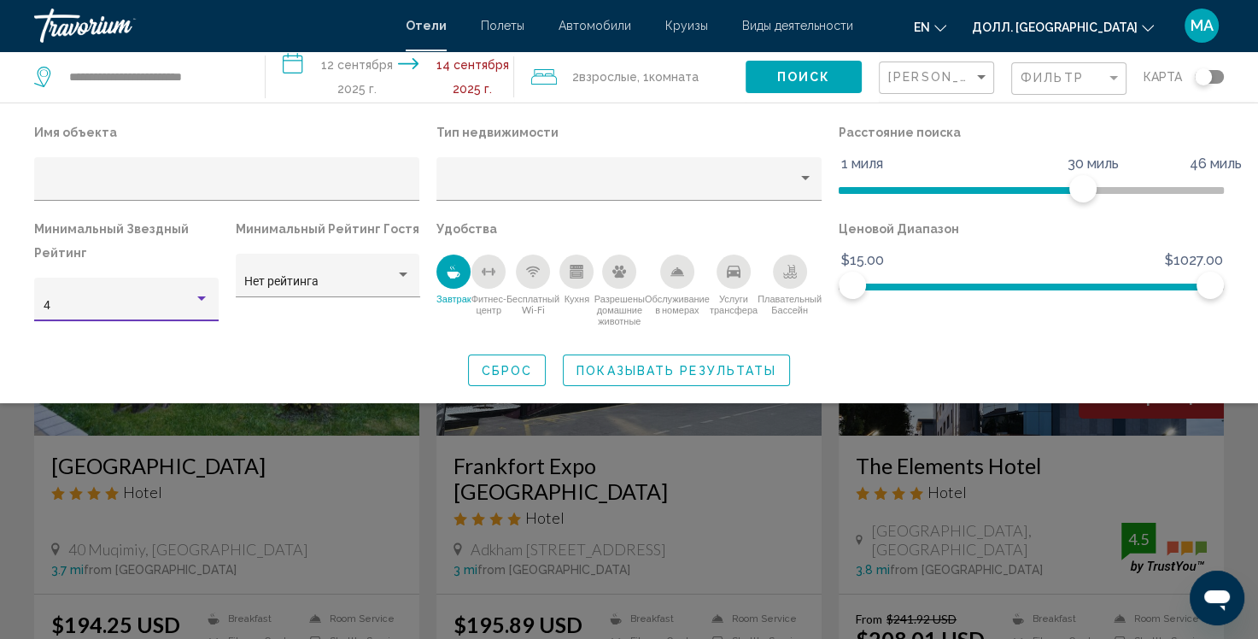
click at [661, 375] on ya-tr-span "Показывать результаты" at bounding box center [677, 371] width 200 height 14
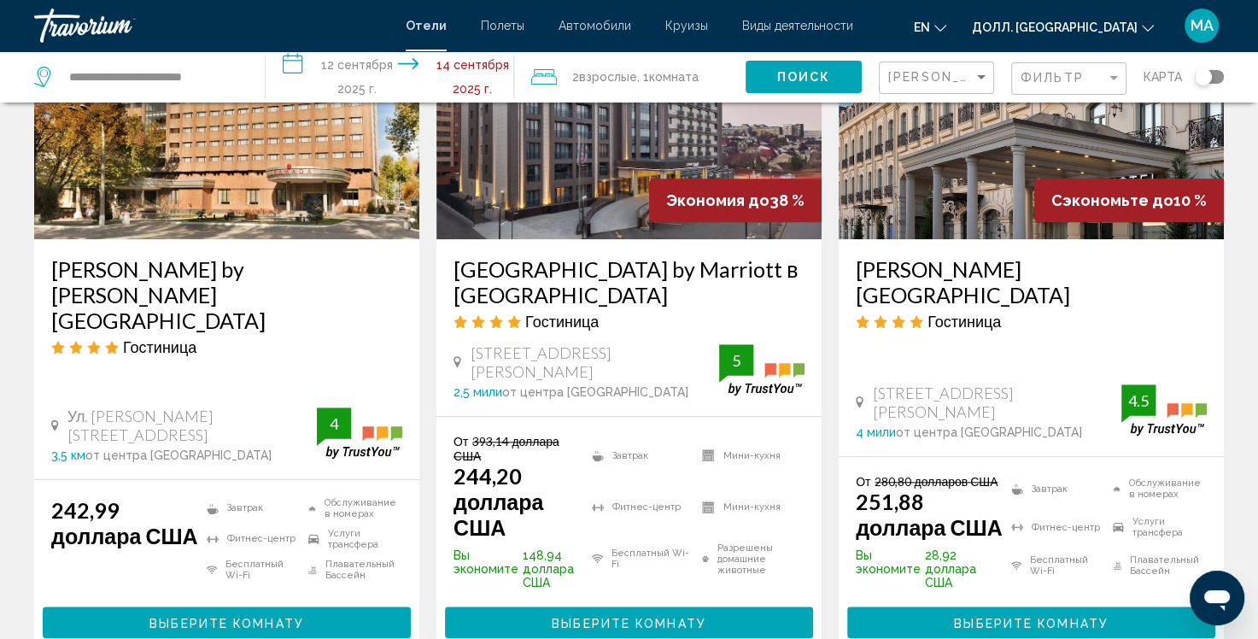
scroll to position [1572, 0]
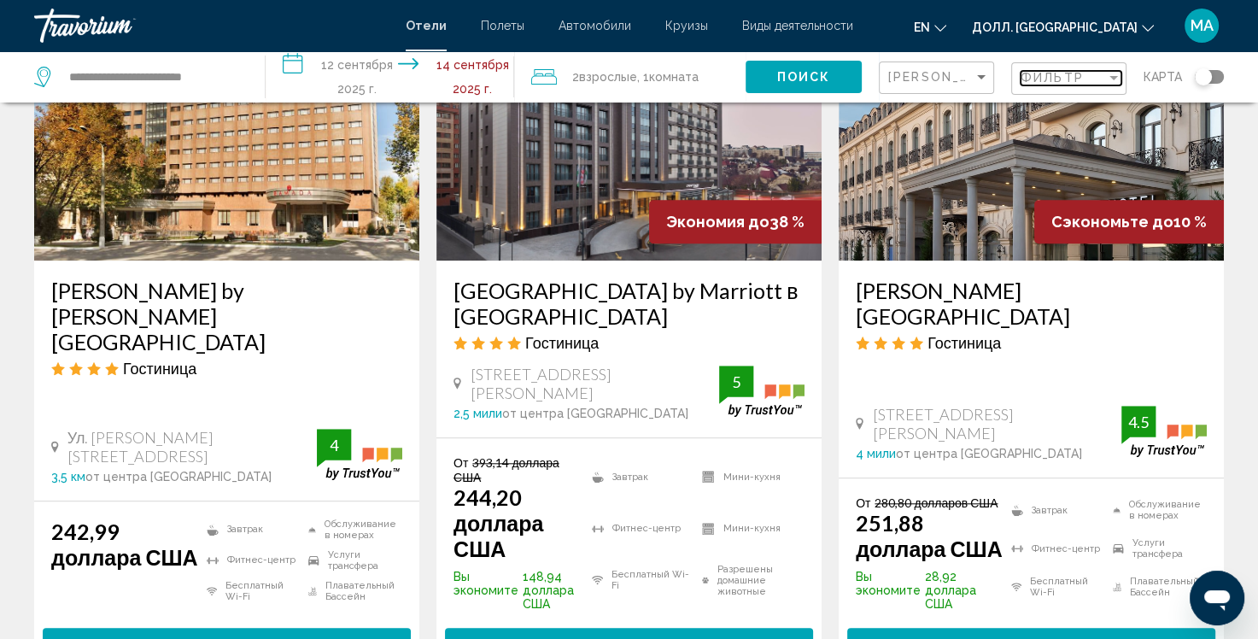
click at [1082, 84] on div "Фильтр" at bounding box center [1063, 78] width 85 height 14
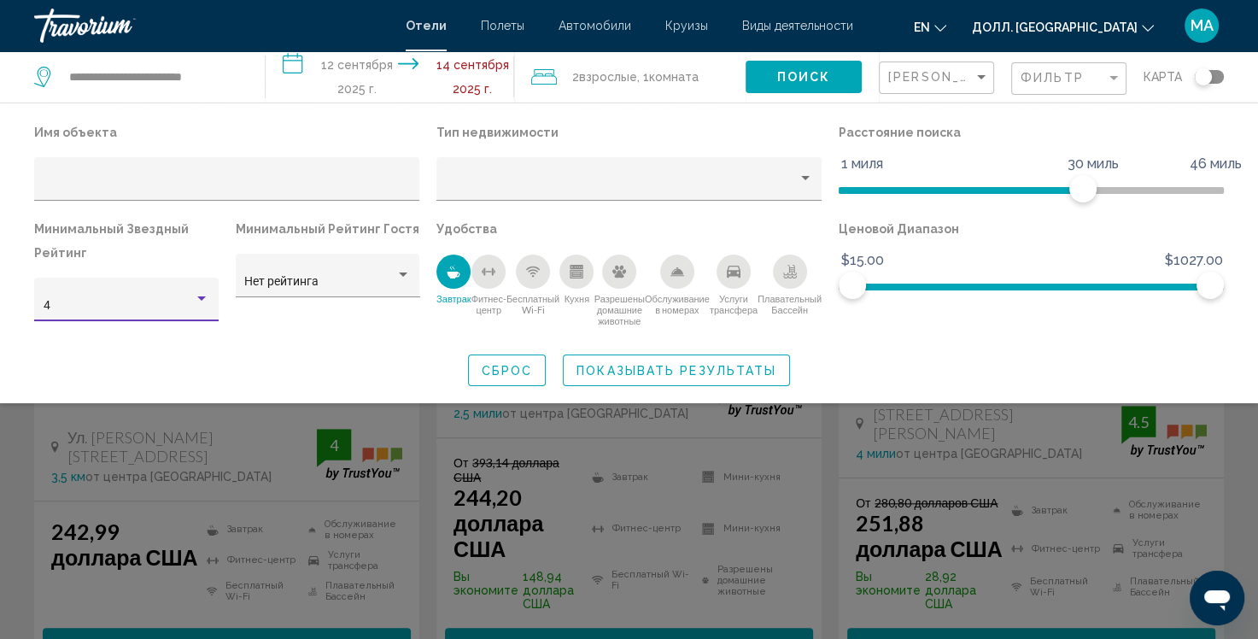
click at [185, 303] on div "4" at bounding box center [119, 306] width 151 height 14
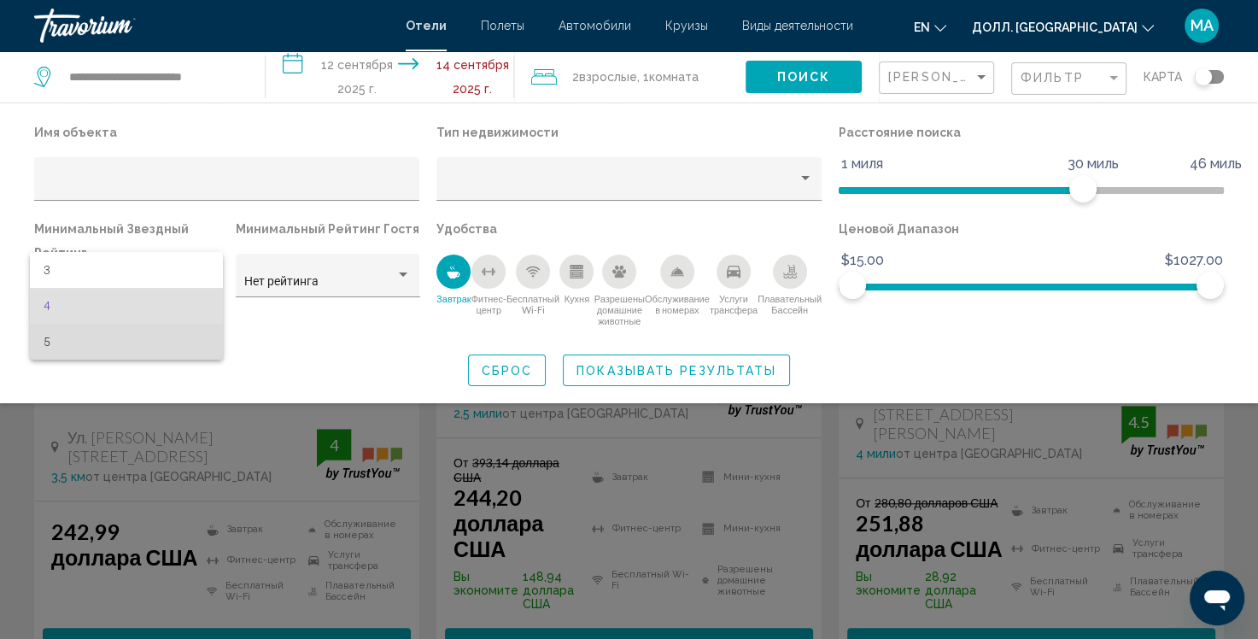
click at [166, 343] on span "5" at bounding box center [127, 342] width 166 height 36
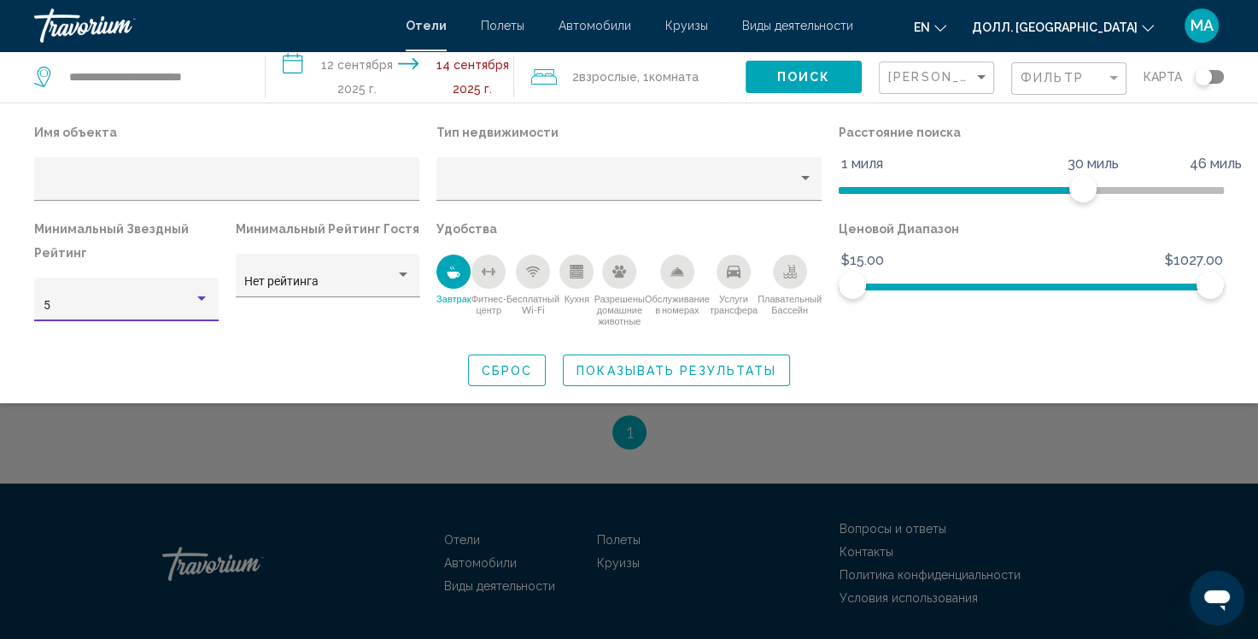
scroll to position [549, 0]
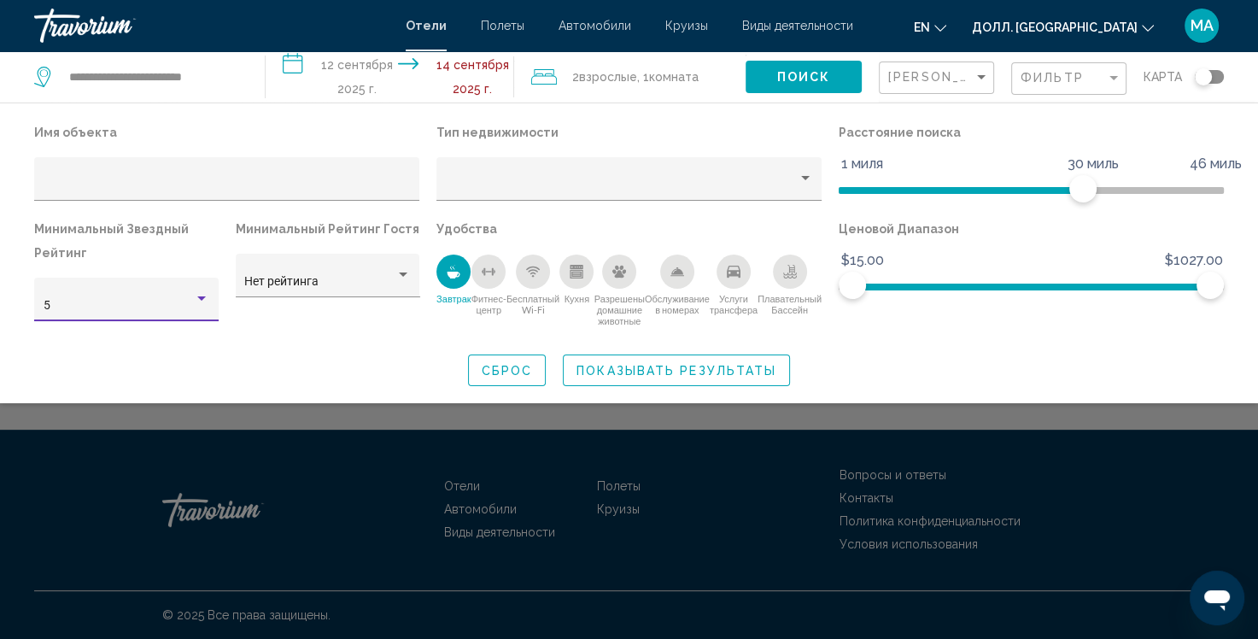
click at [641, 363] on span "Показывать результаты" at bounding box center [677, 370] width 200 height 14
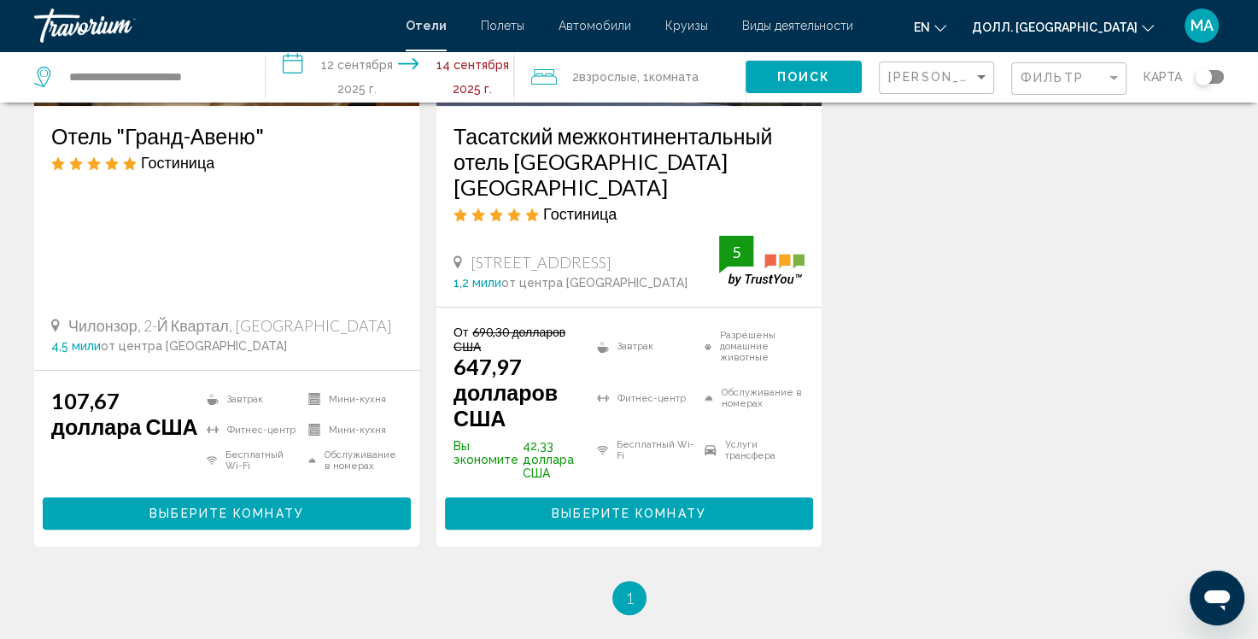
scroll to position [344, 0]
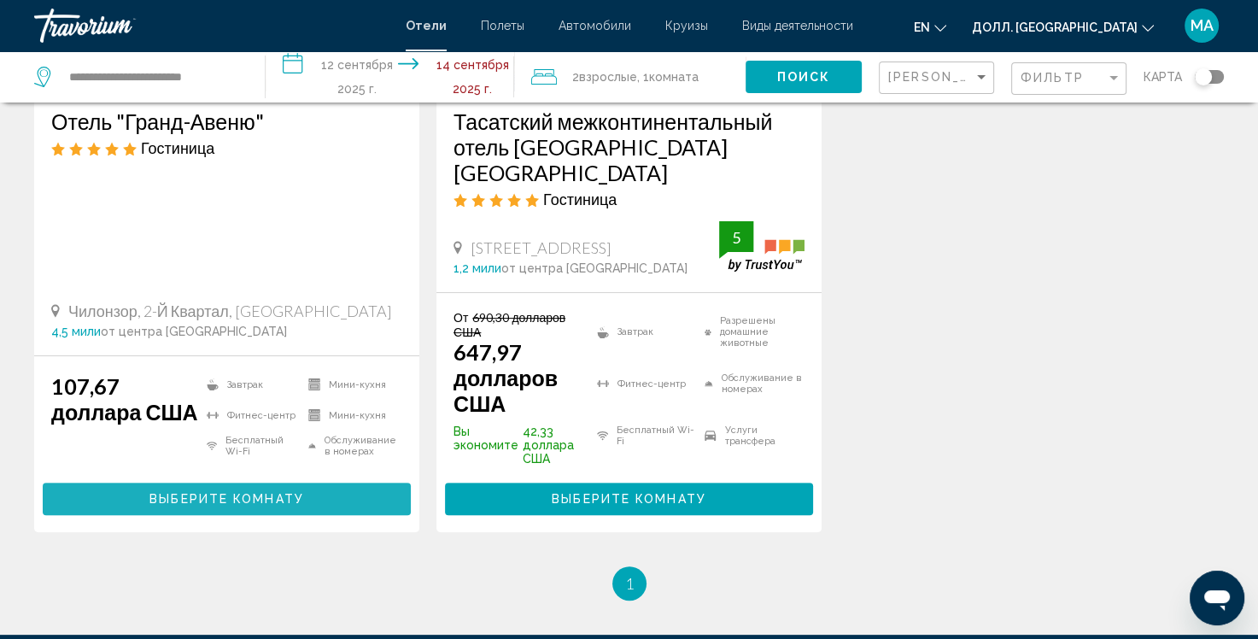
click at [234, 501] on ya-tr-span "Выберите Комнату" at bounding box center [226, 500] width 155 height 14
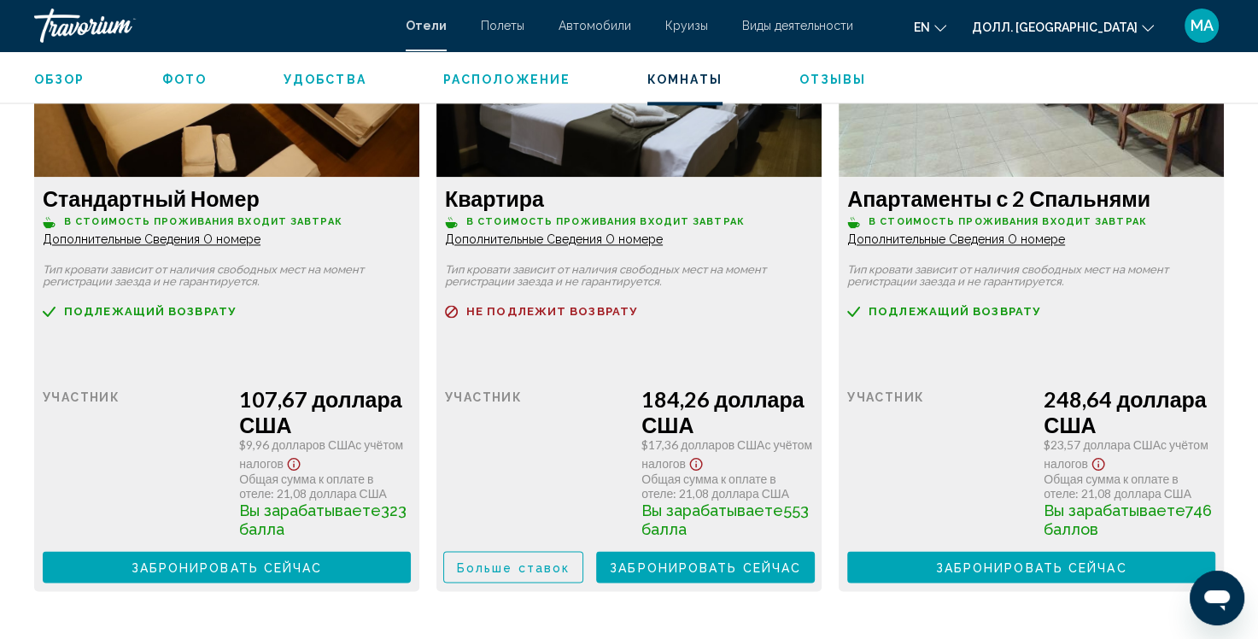
scroll to position [2478, 0]
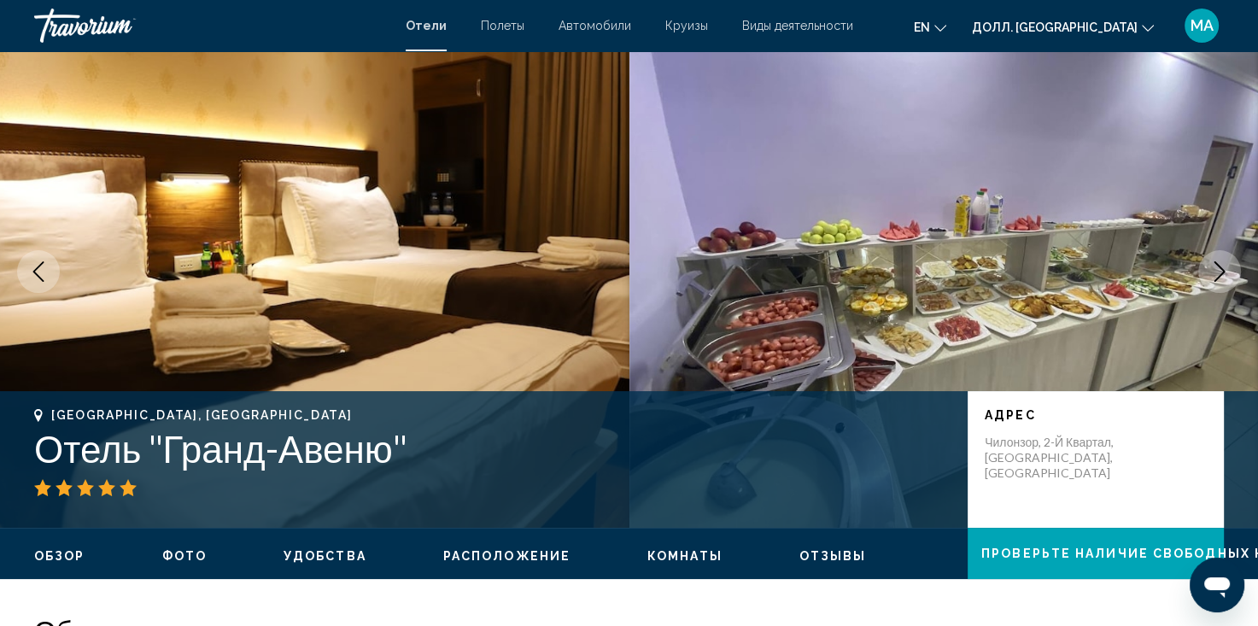
scroll to position [0, 0]
